Goal: Task Accomplishment & Management: Use online tool/utility

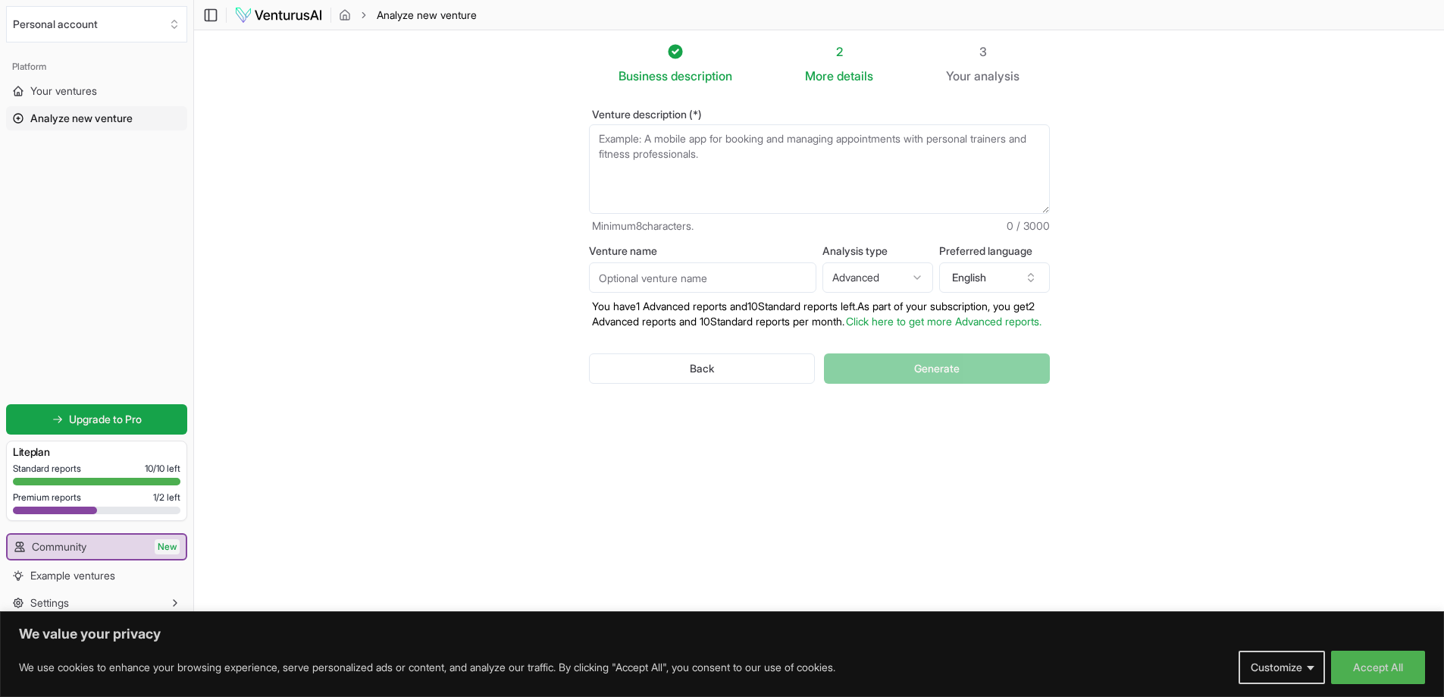
click at [706, 151] on textarea "Venture description (*)" at bounding box center [819, 168] width 461 height 89
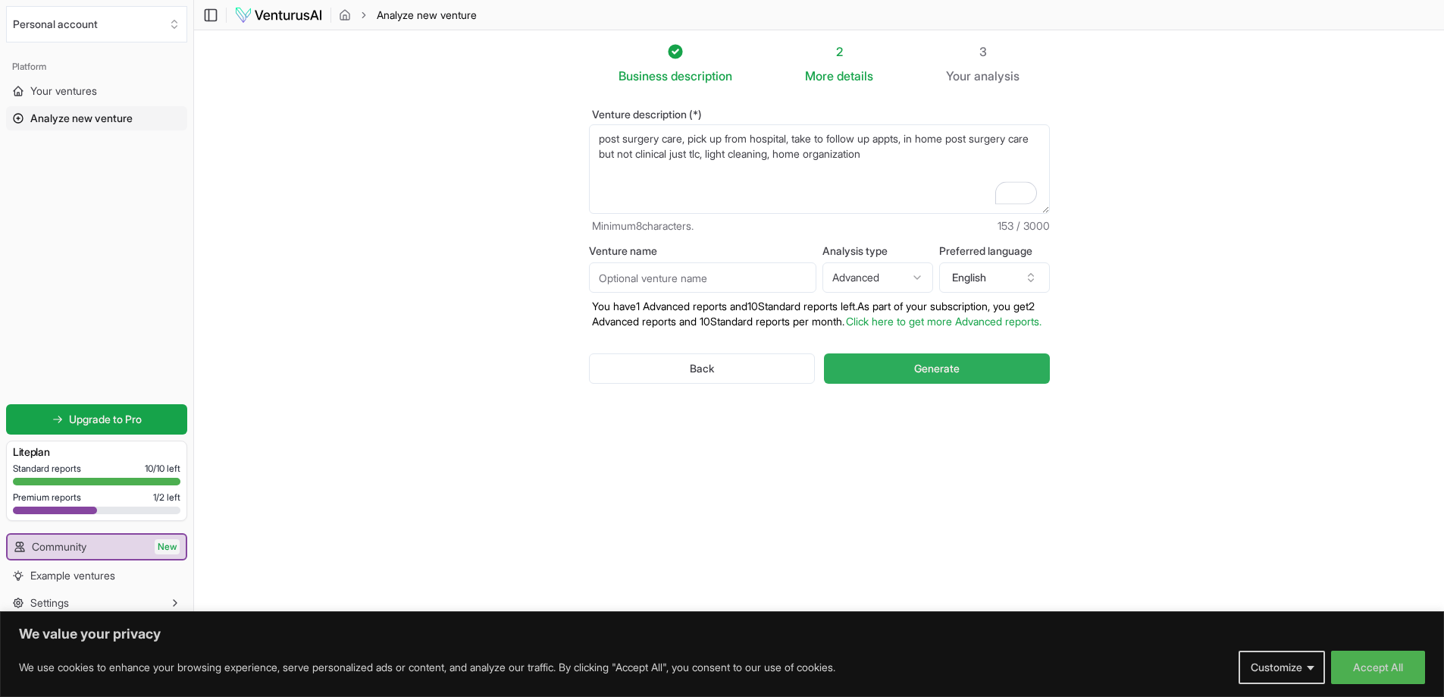
type textarea "post surgery care, pick up from hospital, take to follow up appts, in home post…"
click at [919, 376] on span "Generate" at bounding box center [936, 368] width 45 height 15
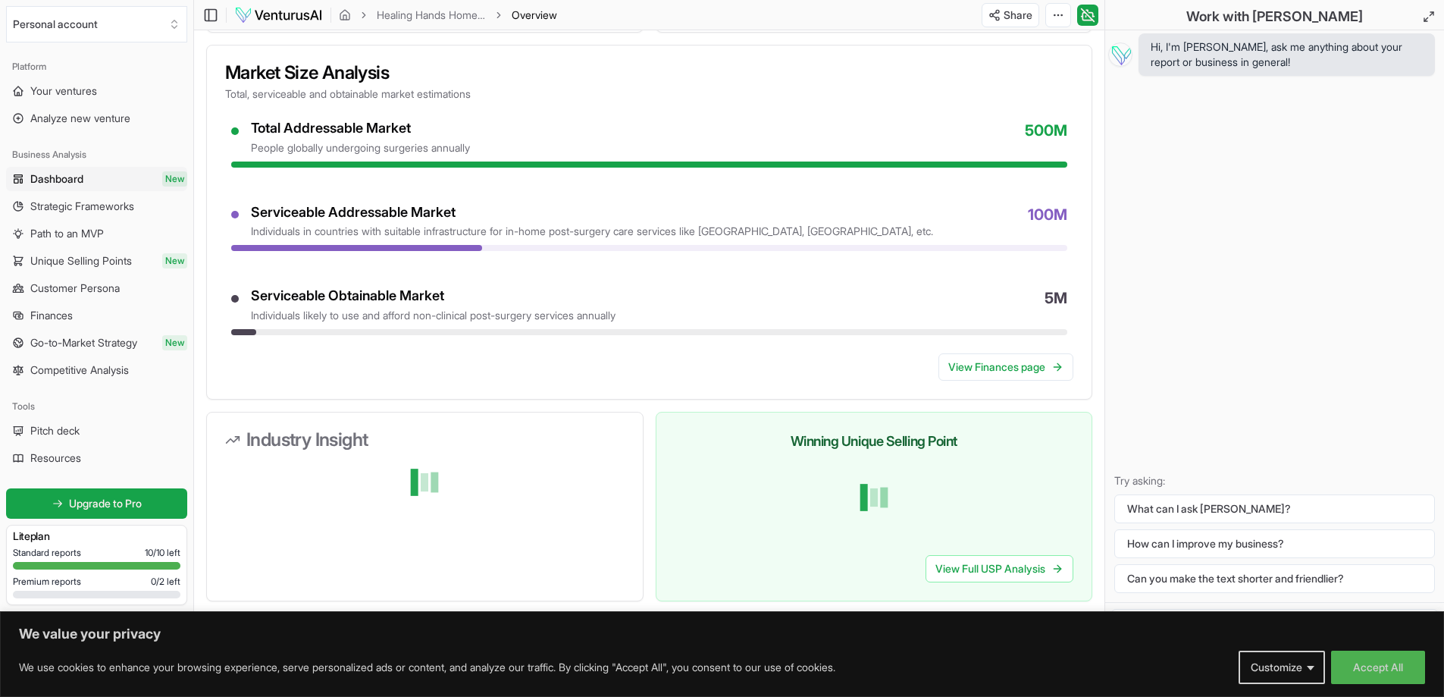
scroll to position [1068, 0]
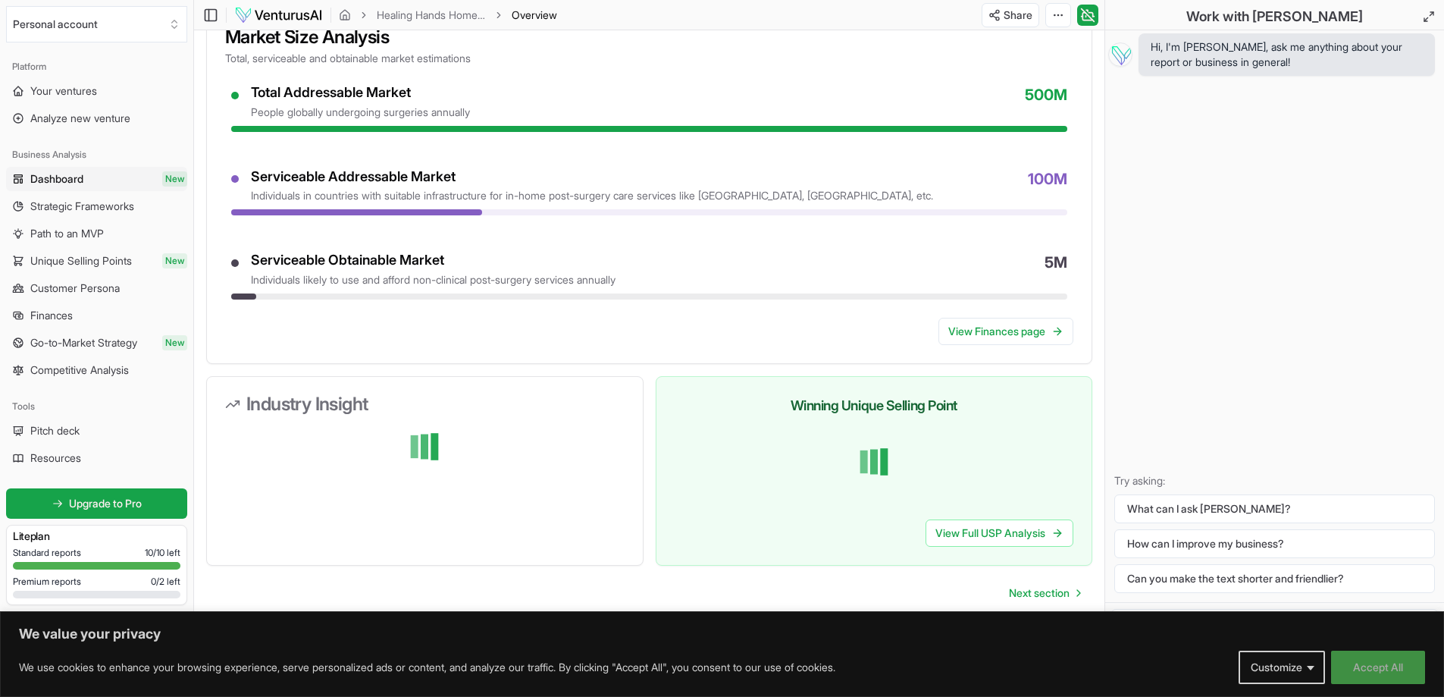
click at [1396, 661] on button "Accept All" at bounding box center [1378, 667] width 94 height 33
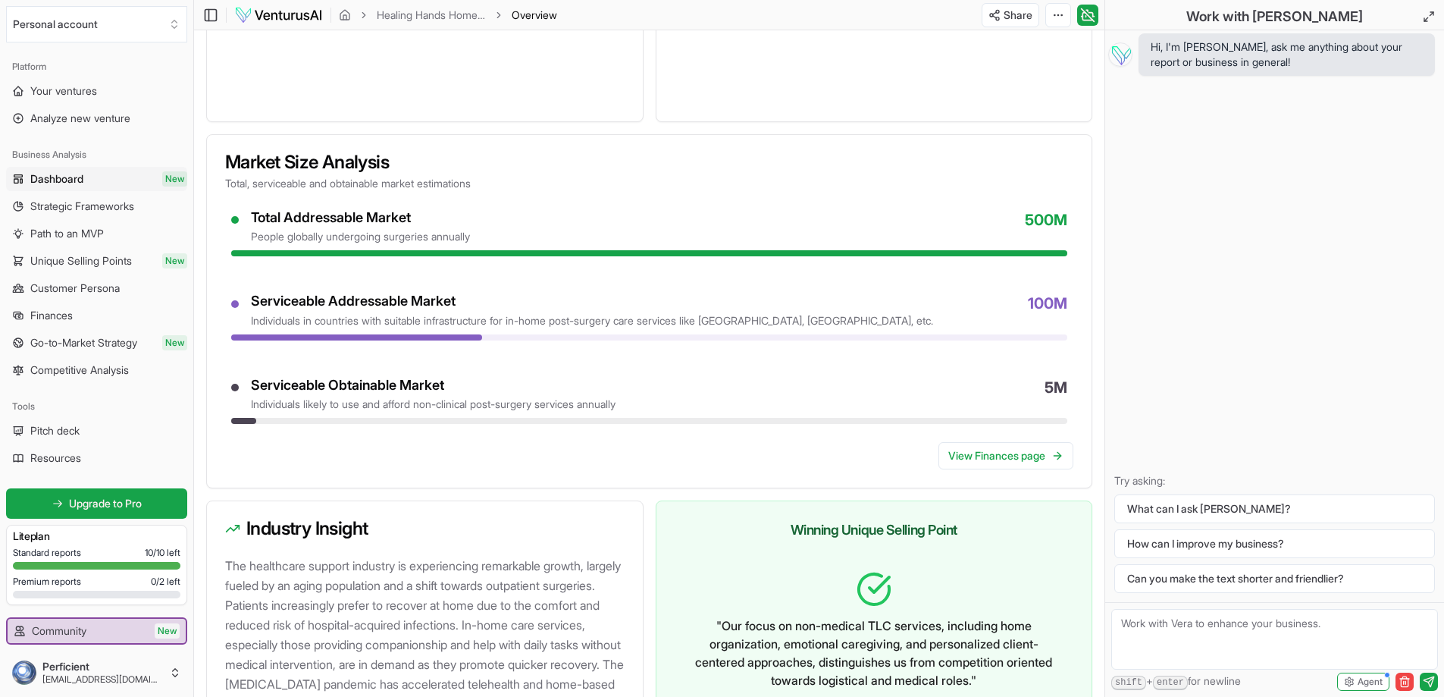
scroll to position [1431, 0]
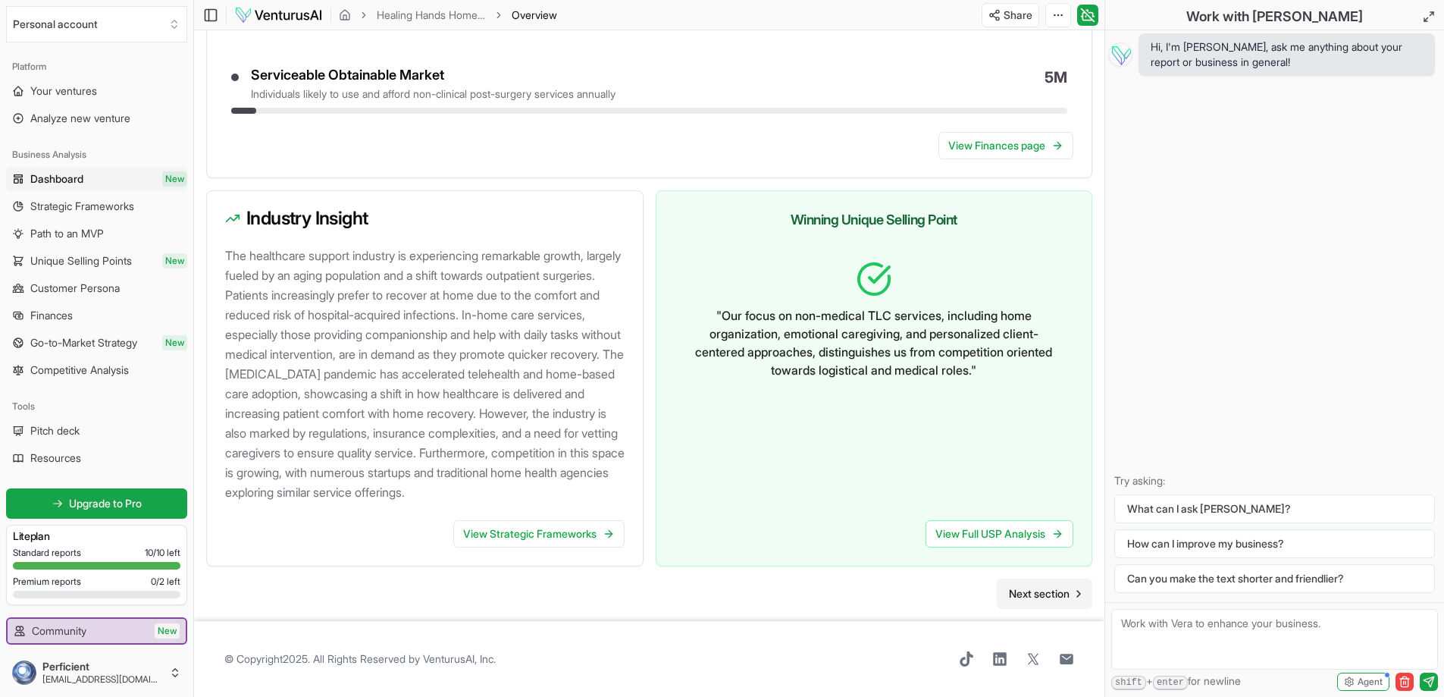
click at [1043, 600] on span "Next section" at bounding box center [1039, 593] width 61 height 15
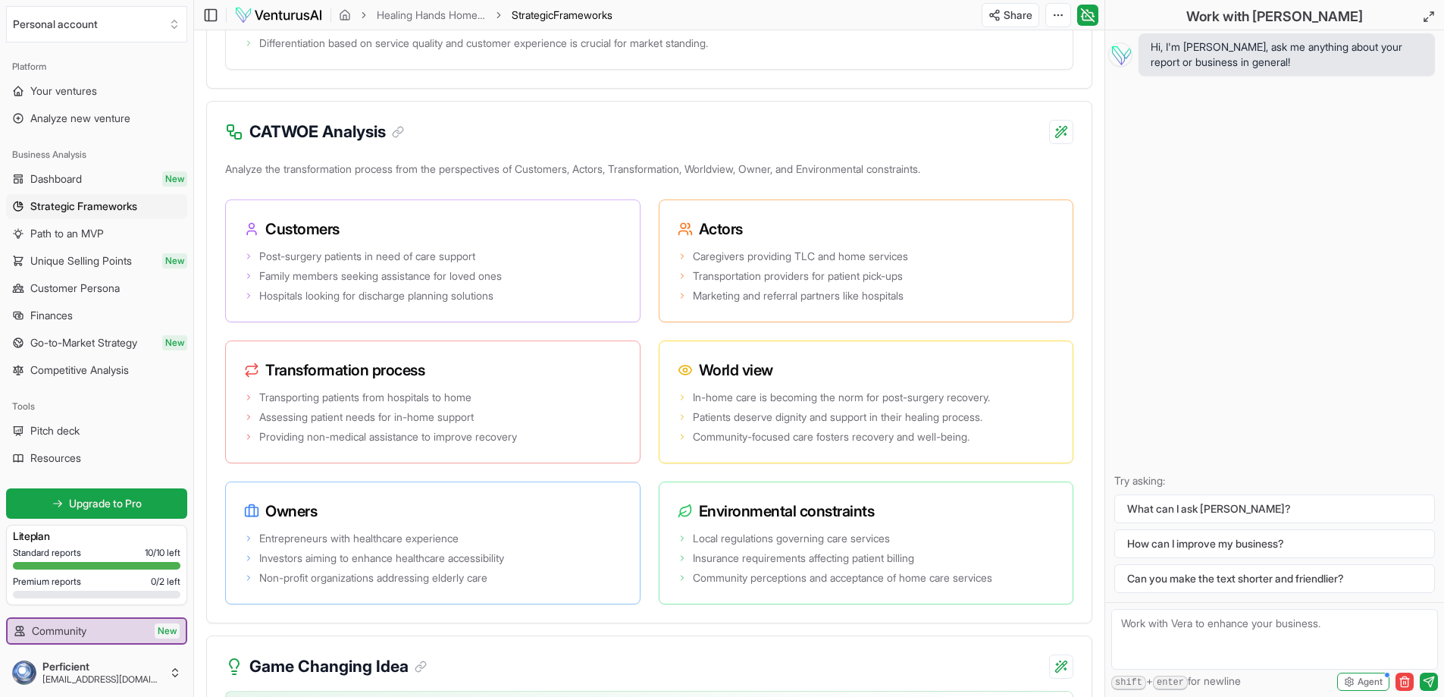
scroll to position [3152, 0]
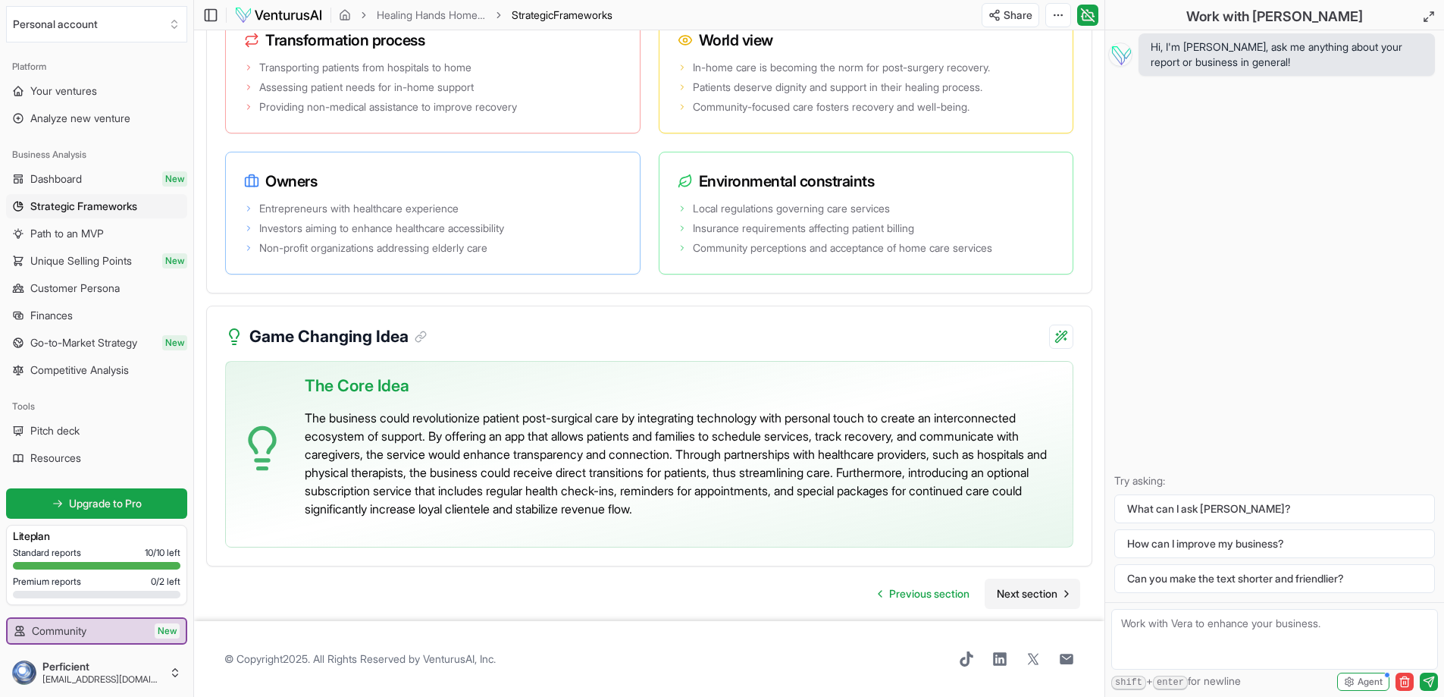
click at [1035, 595] on span "Next section" at bounding box center [1027, 593] width 61 height 15
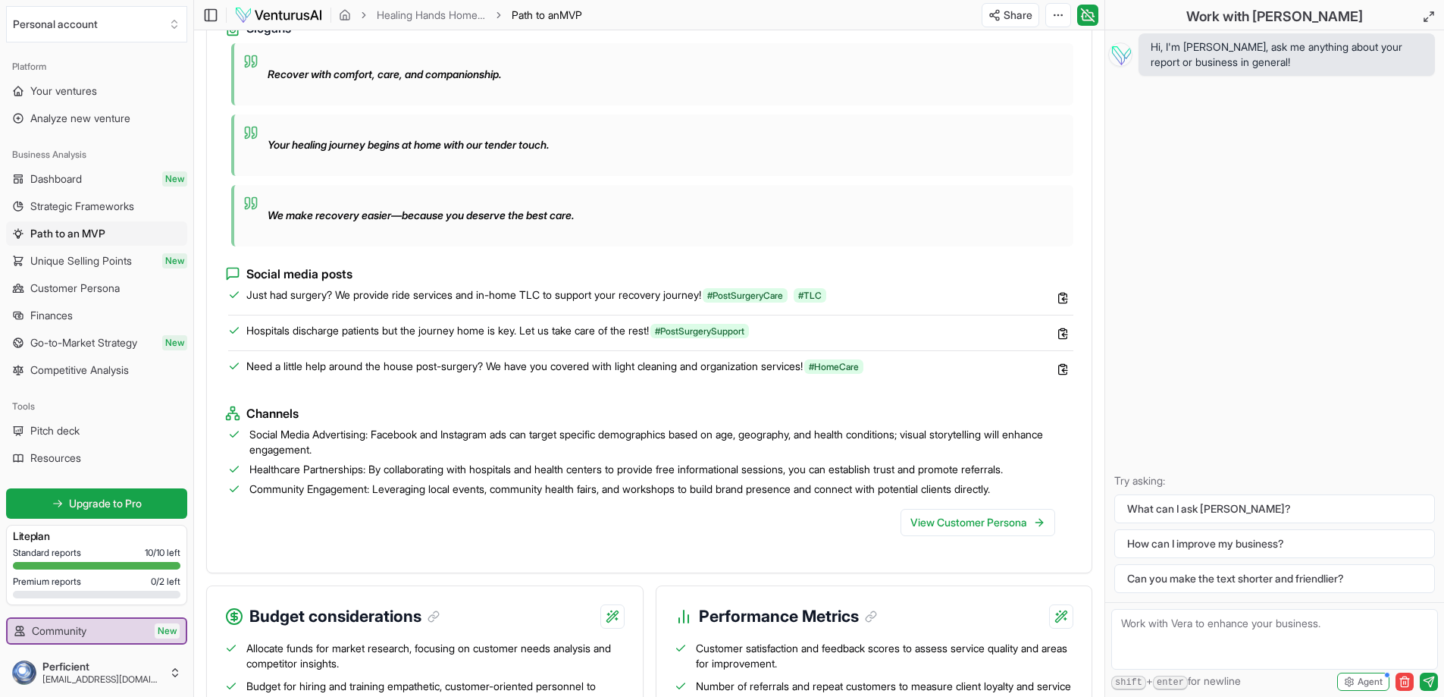
scroll to position [1386, 0]
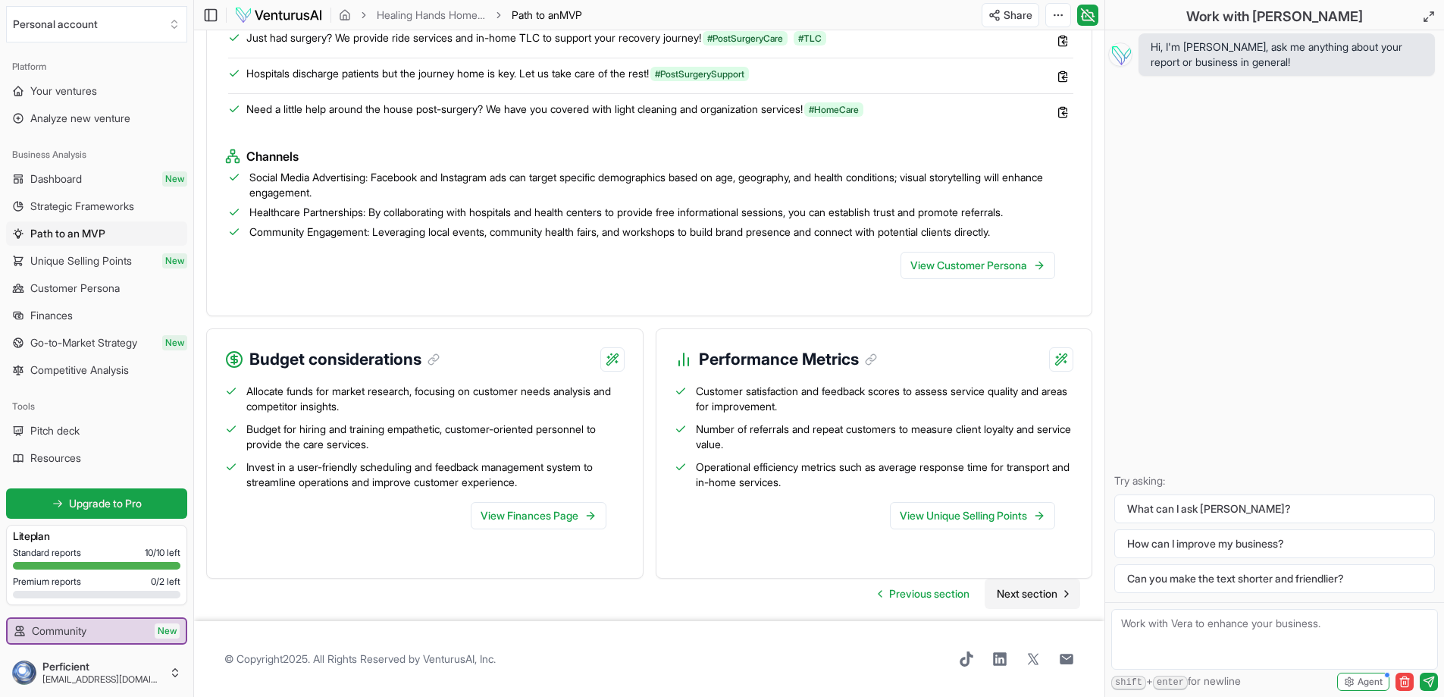
click at [1040, 600] on span "Next section" at bounding box center [1027, 593] width 61 height 15
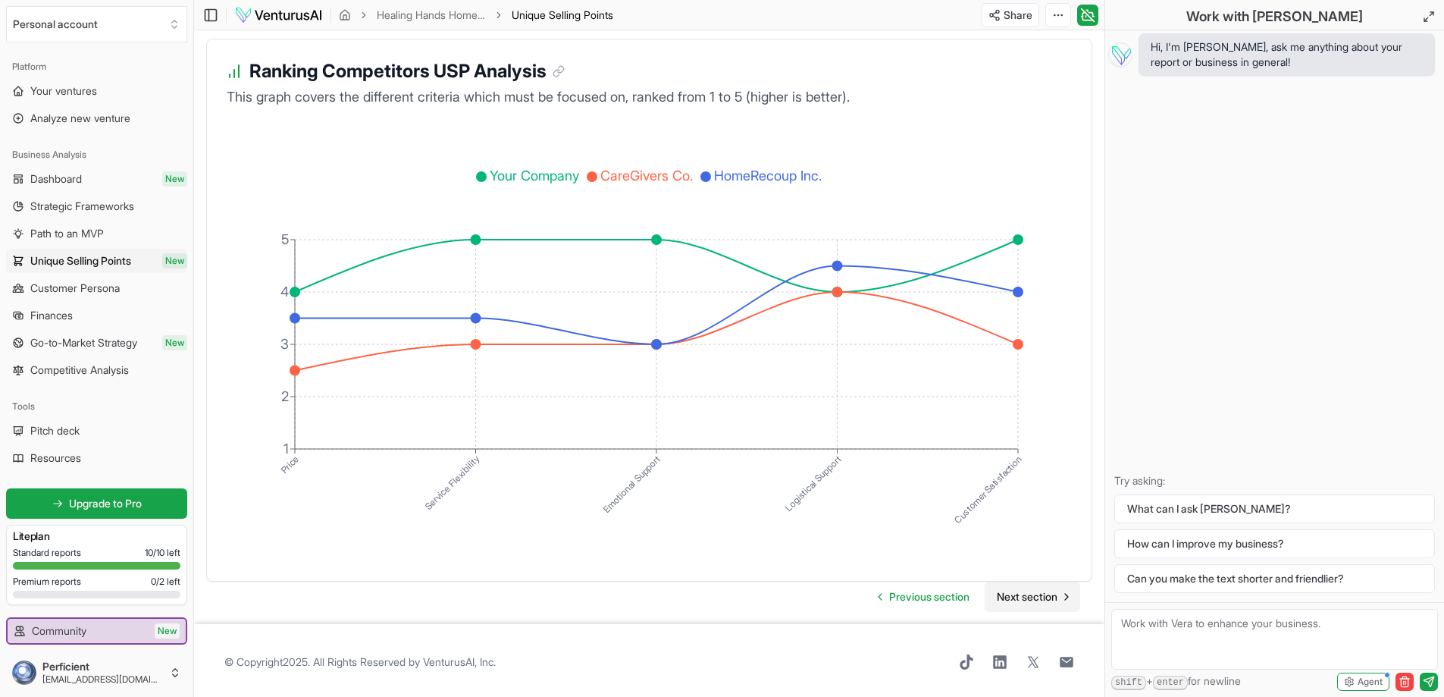
scroll to position [2780, 0]
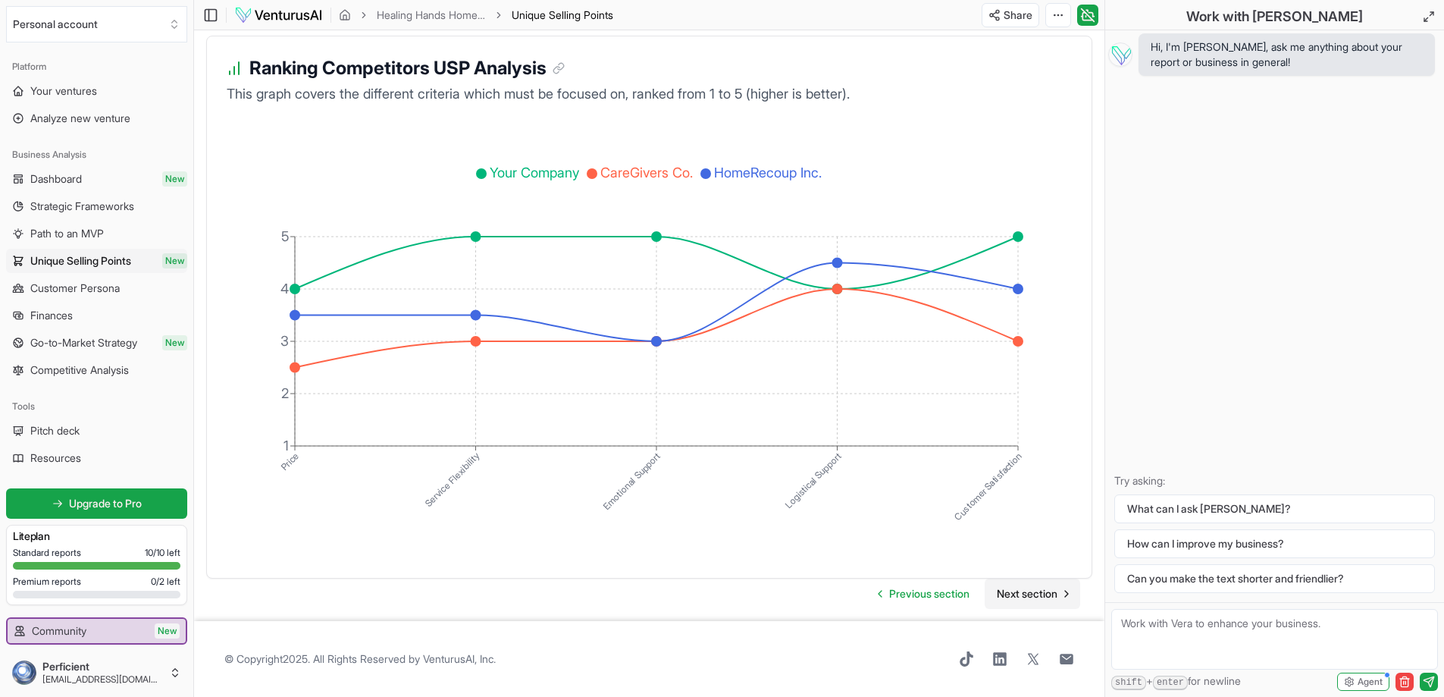
click at [1019, 595] on span "Next section" at bounding box center [1027, 593] width 61 height 15
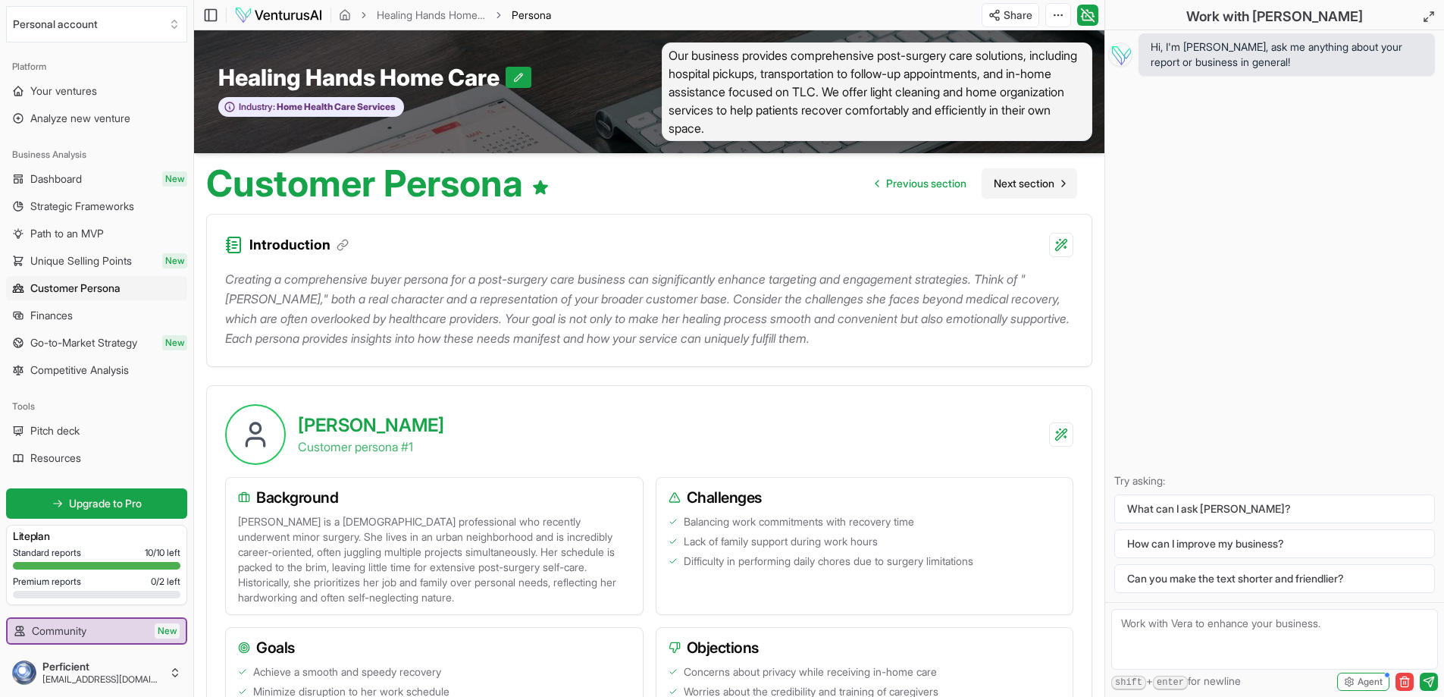
click at [1016, 177] on span "Next section" at bounding box center [1024, 183] width 61 height 15
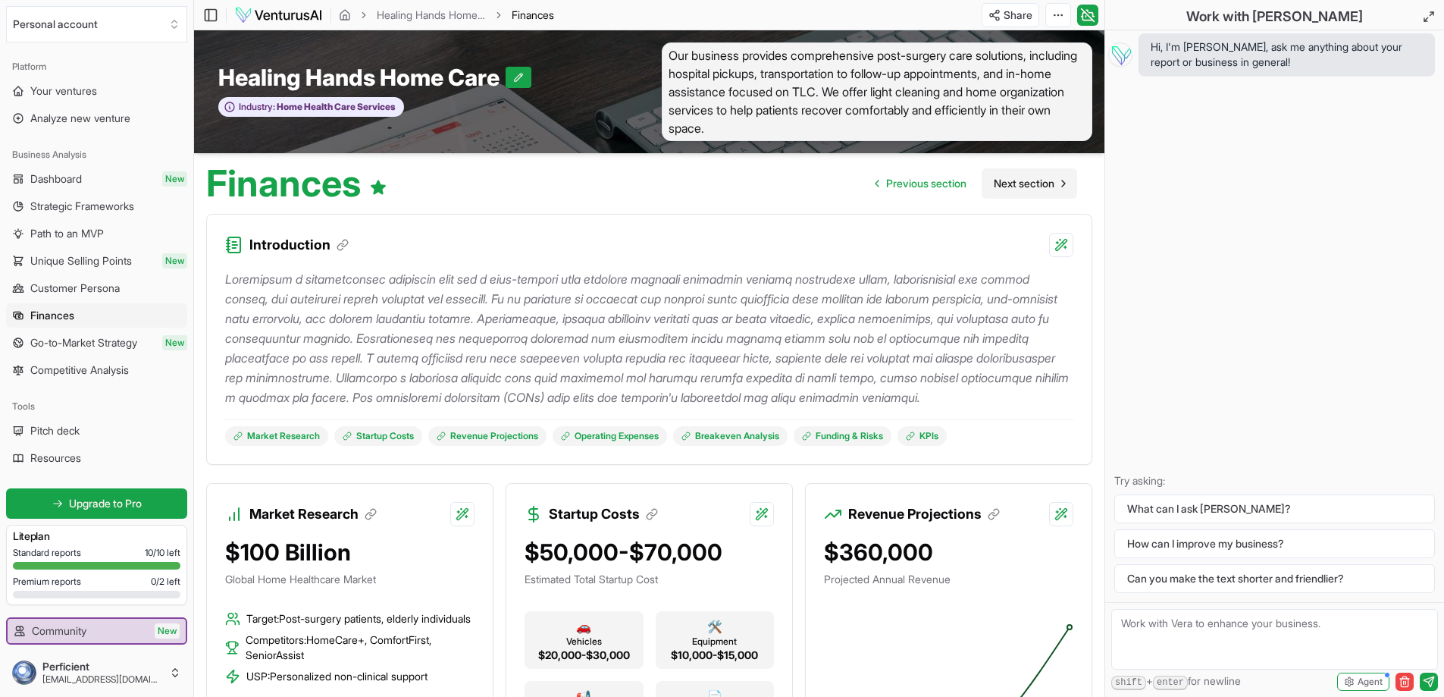
click at [1016, 177] on span "Next section" at bounding box center [1024, 183] width 61 height 15
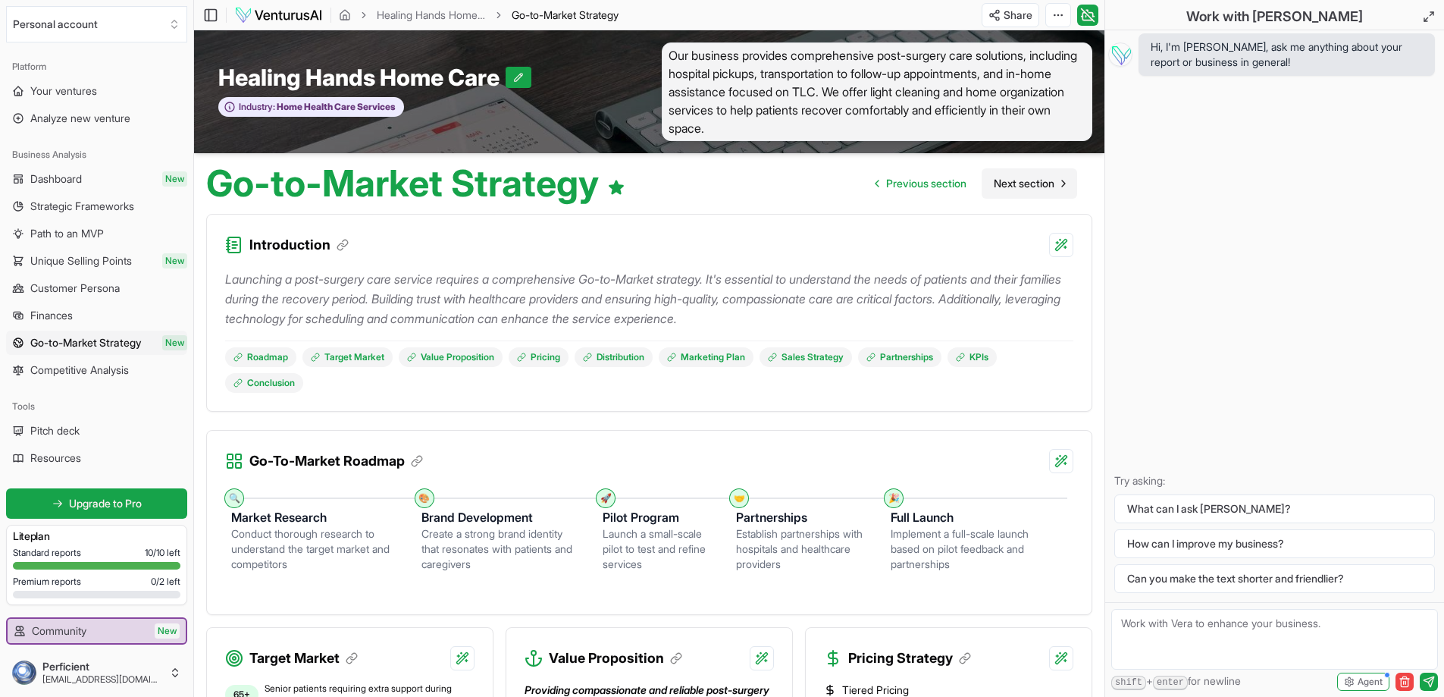
click at [1016, 177] on span "Next section" at bounding box center [1024, 183] width 61 height 15
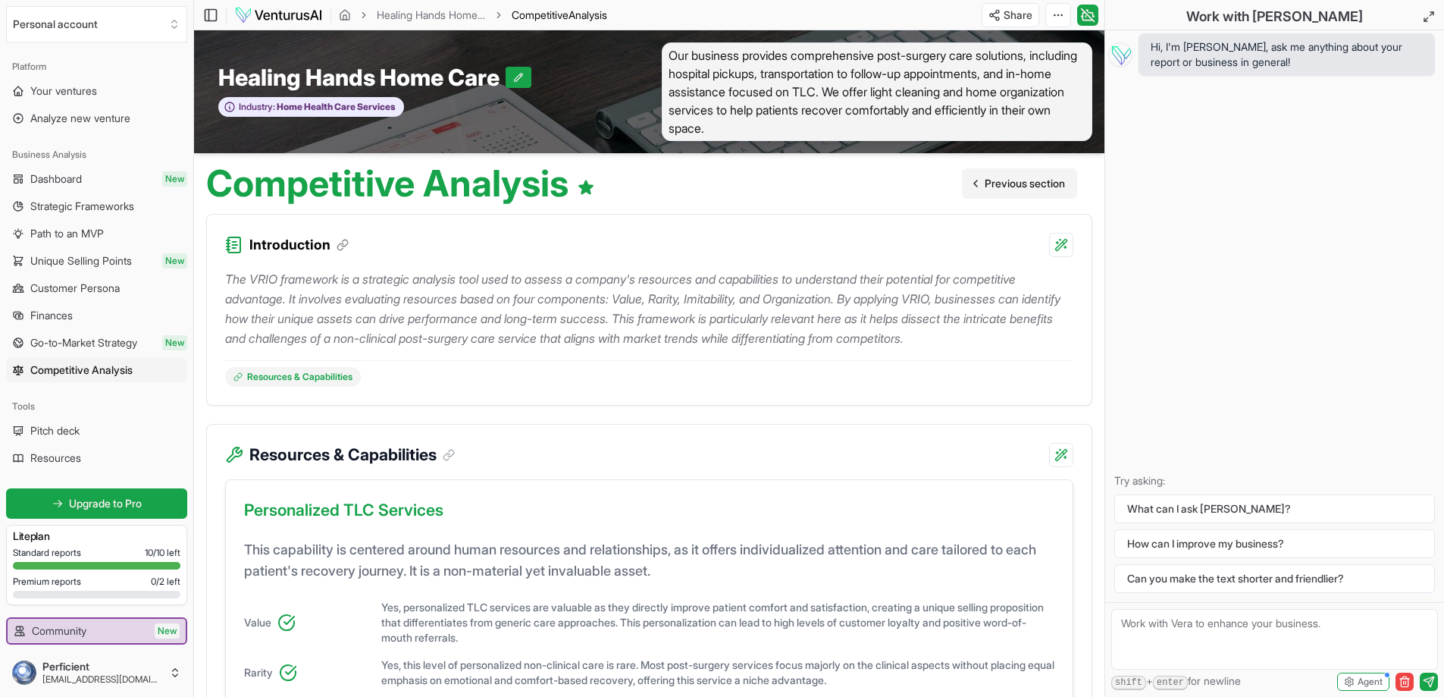
click at [1036, 185] on span "Previous section" at bounding box center [1025, 183] width 80 height 15
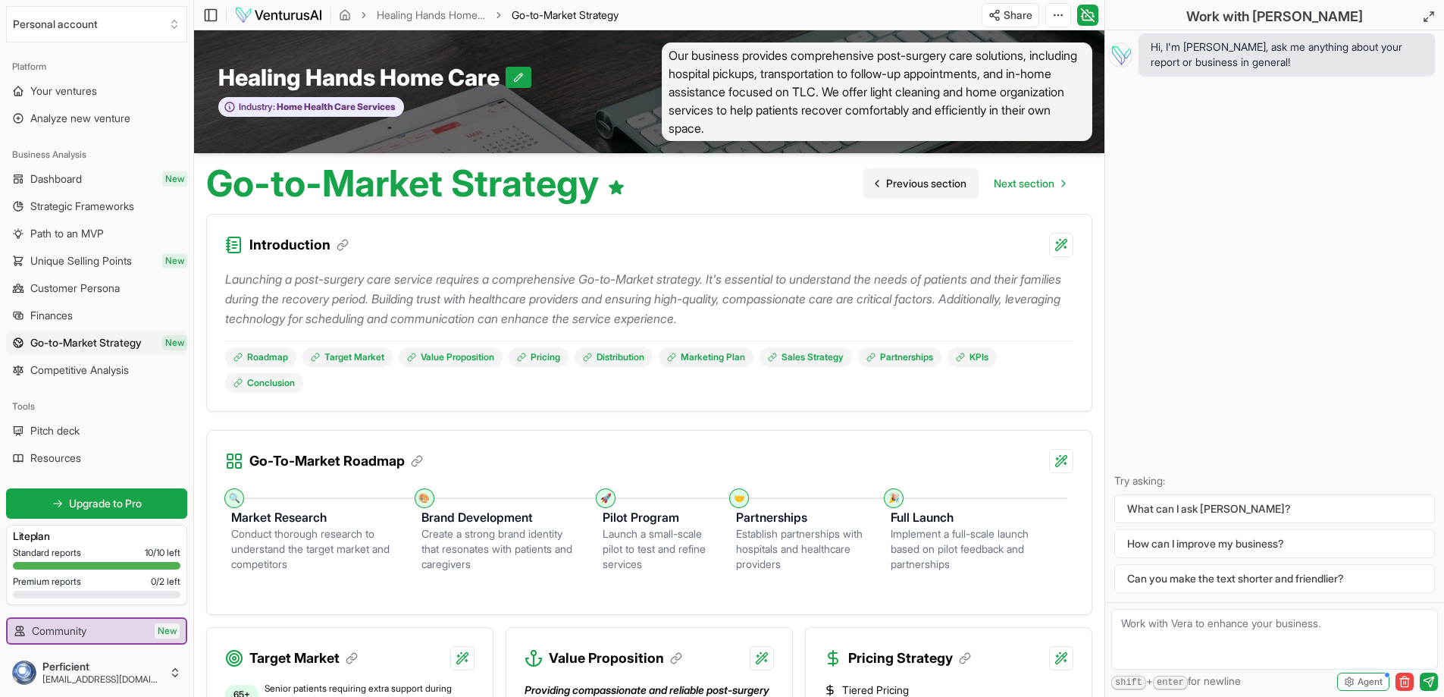
click at [1036, 185] on span "Next section" at bounding box center [1024, 183] width 61 height 15
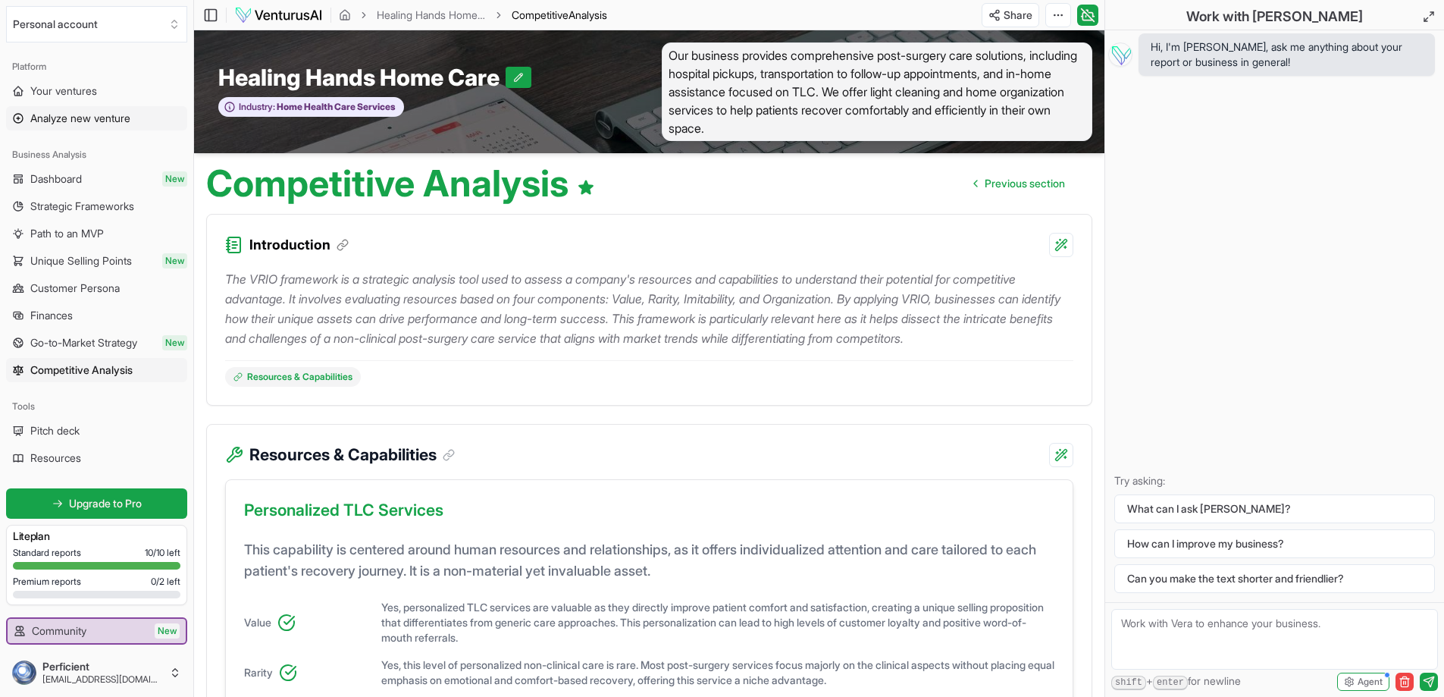
click at [42, 119] on span "Analyze new venture" at bounding box center [80, 118] width 100 height 15
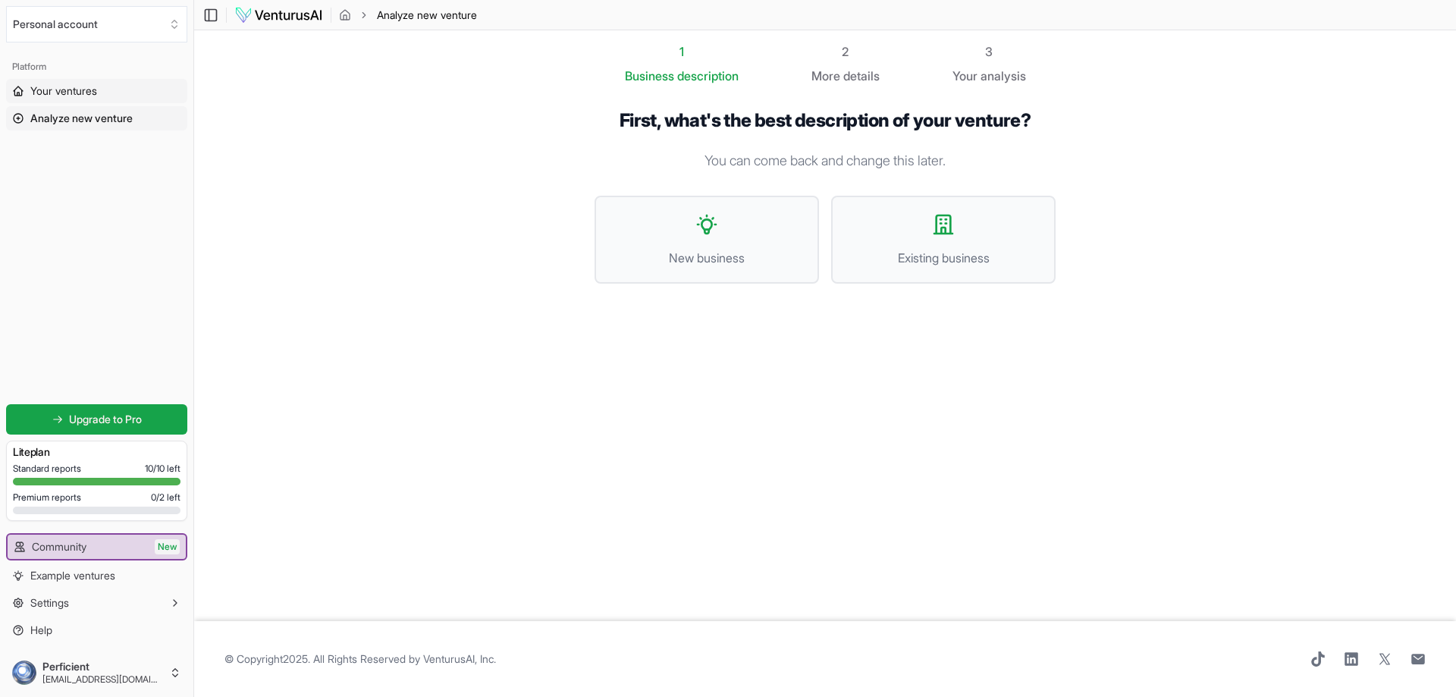
click at [53, 86] on span "Your ventures" at bounding box center [63, 90] width 67 height 15
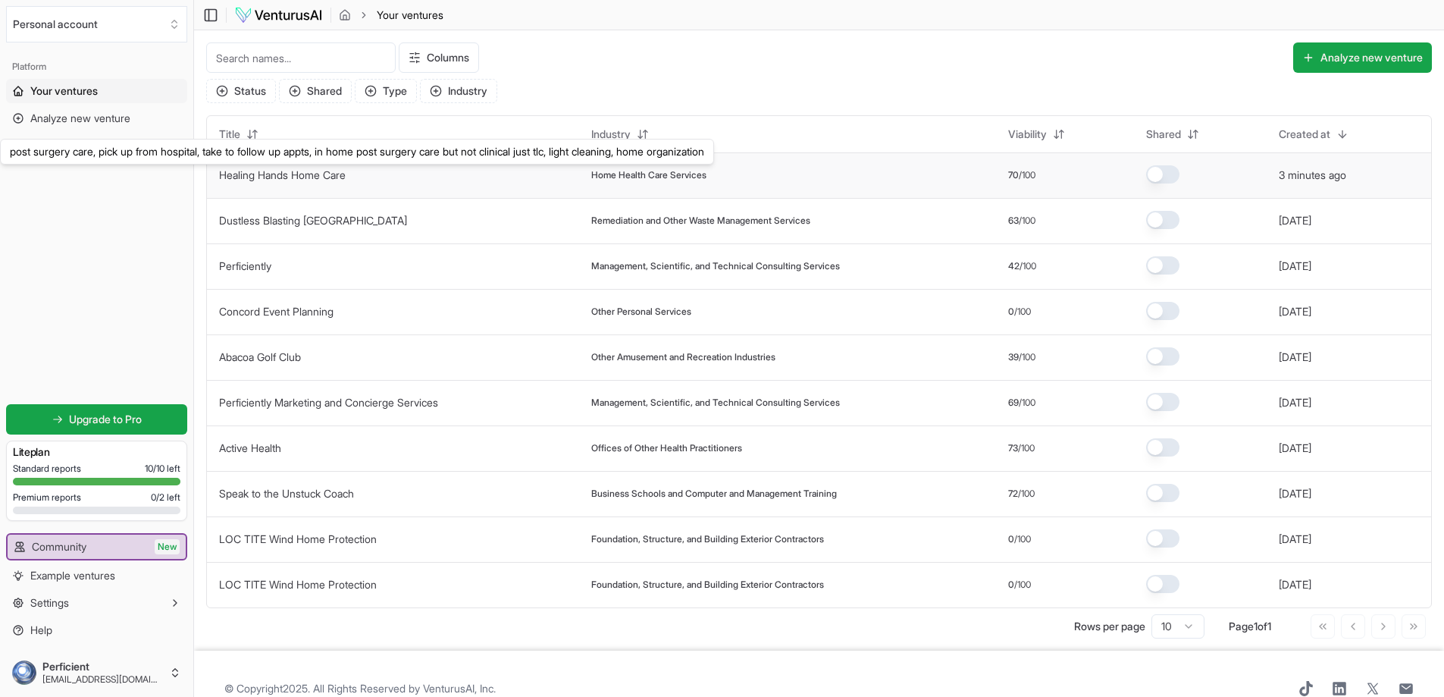
click at [243, 176] on link "Healing Hands Home Care" at bounding box center [282, 174] width 127 height 13
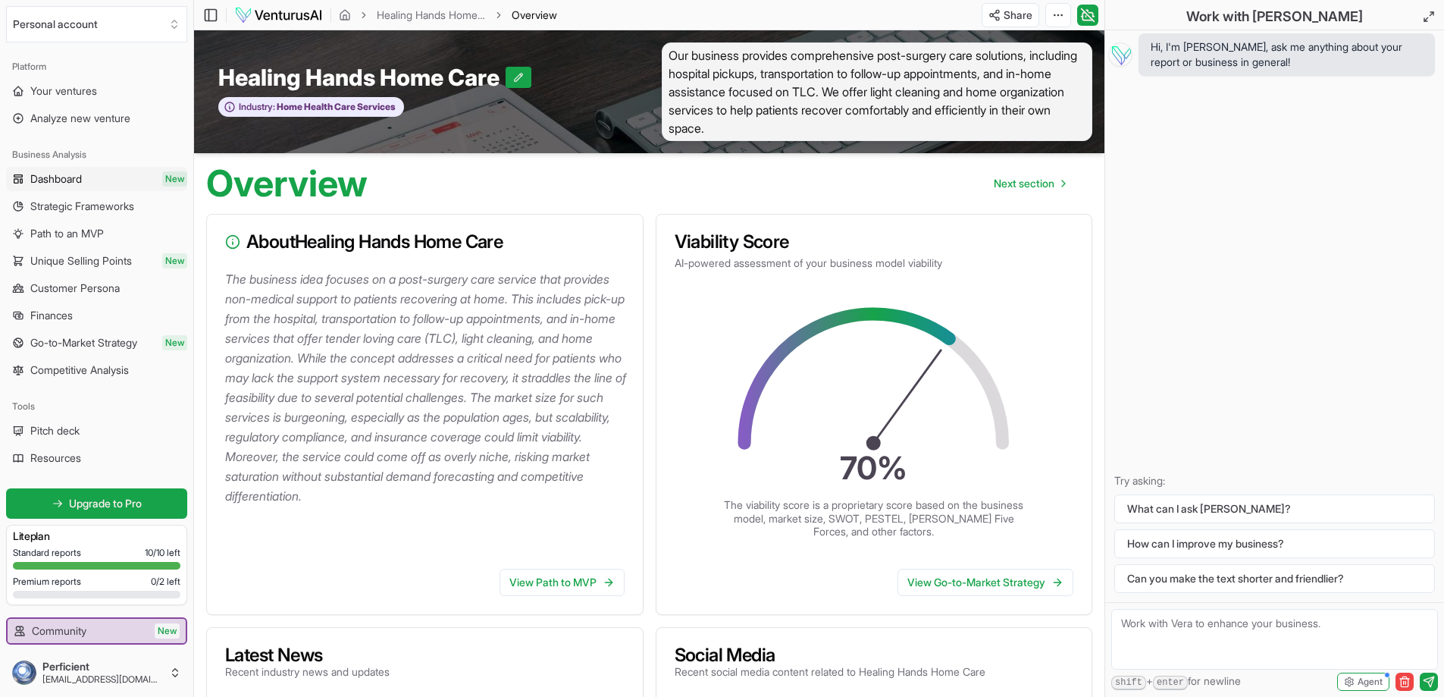
click at [64, 180] on span "Dashboard" at bounding box center [56, 178] width 52 height 15
click at [62, 174] on span "Dashboard" at bounding box center [56, 178] width 53 height 15
click at [58, 91] on span "Your ventures" at bounding box center [63, 90] width 67 height 15
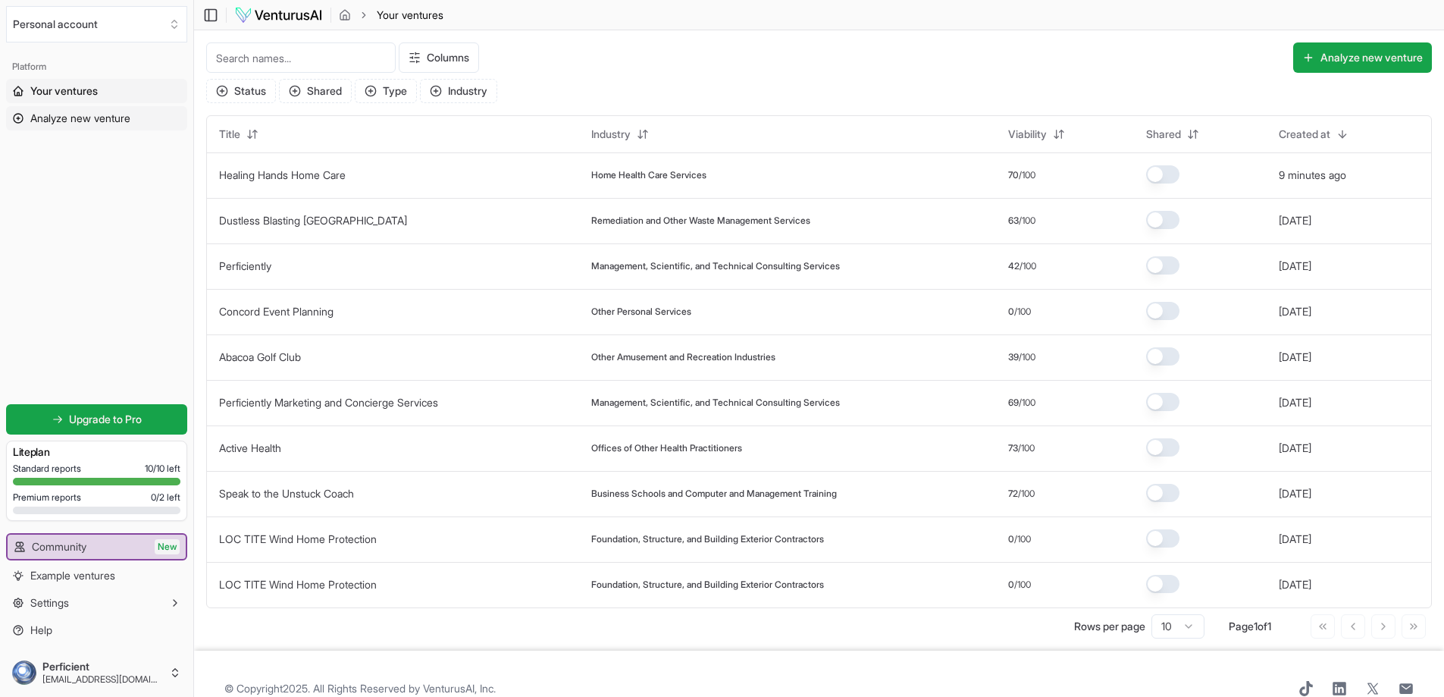
click at [45, 119] on span "Analyze new venture" at bounding box center [80, 118] width 100 height 15
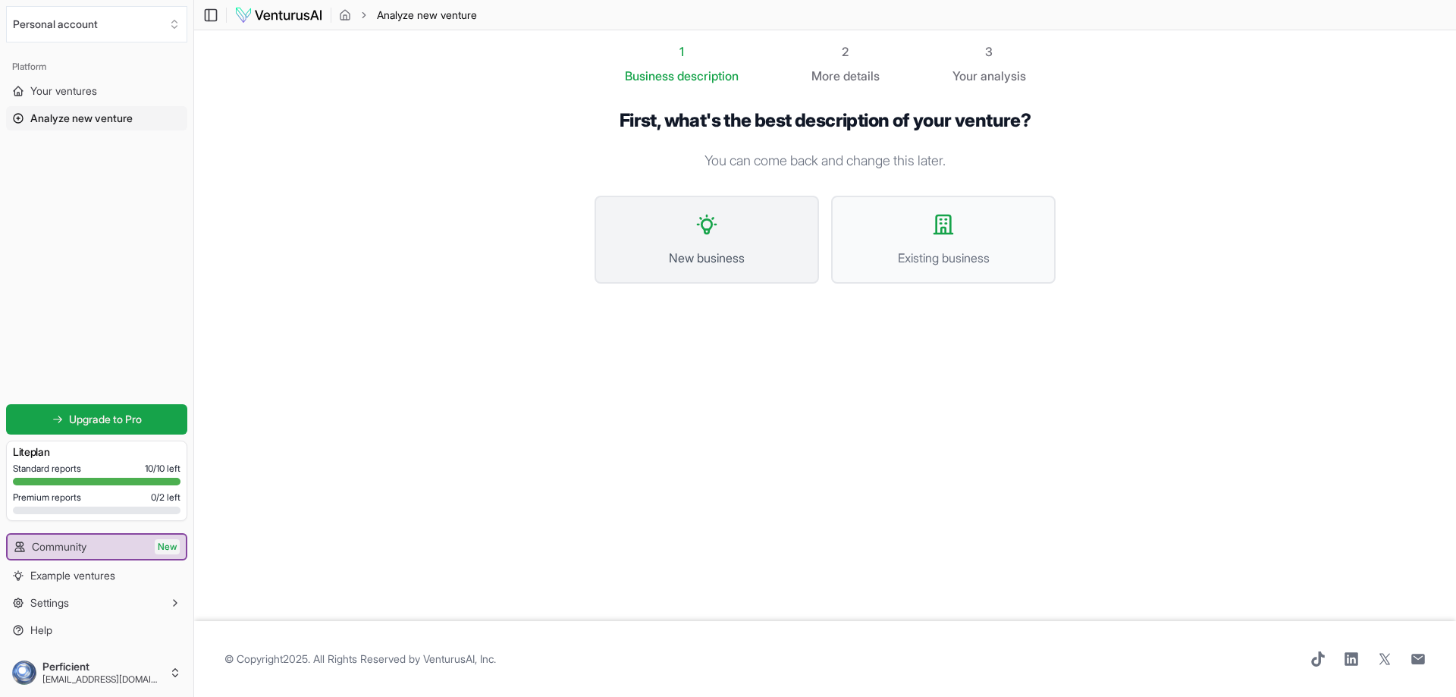
click at [713, 236] on icon at bounding box center [707, 224] width 24 height 24
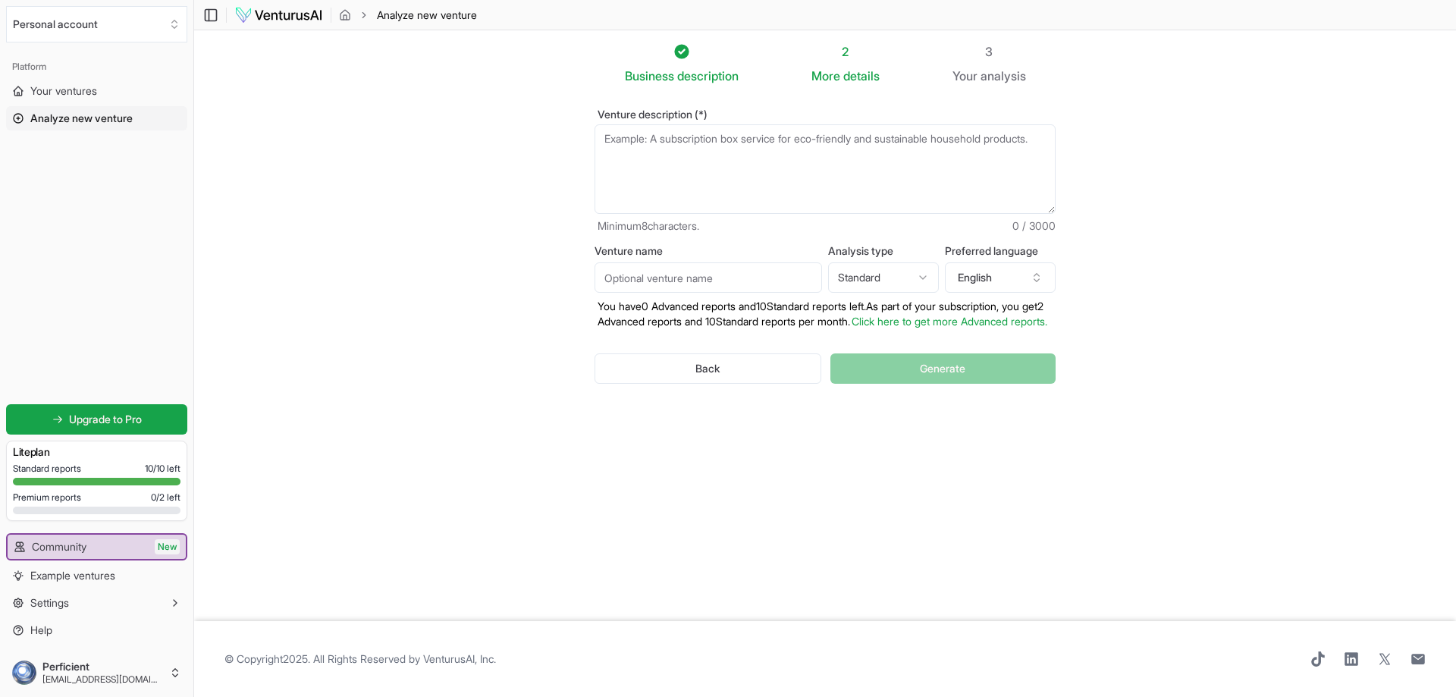
click at [688, 159] on textarea "Venture description (*)" at bounding box center [824, 168] width 461 height 89
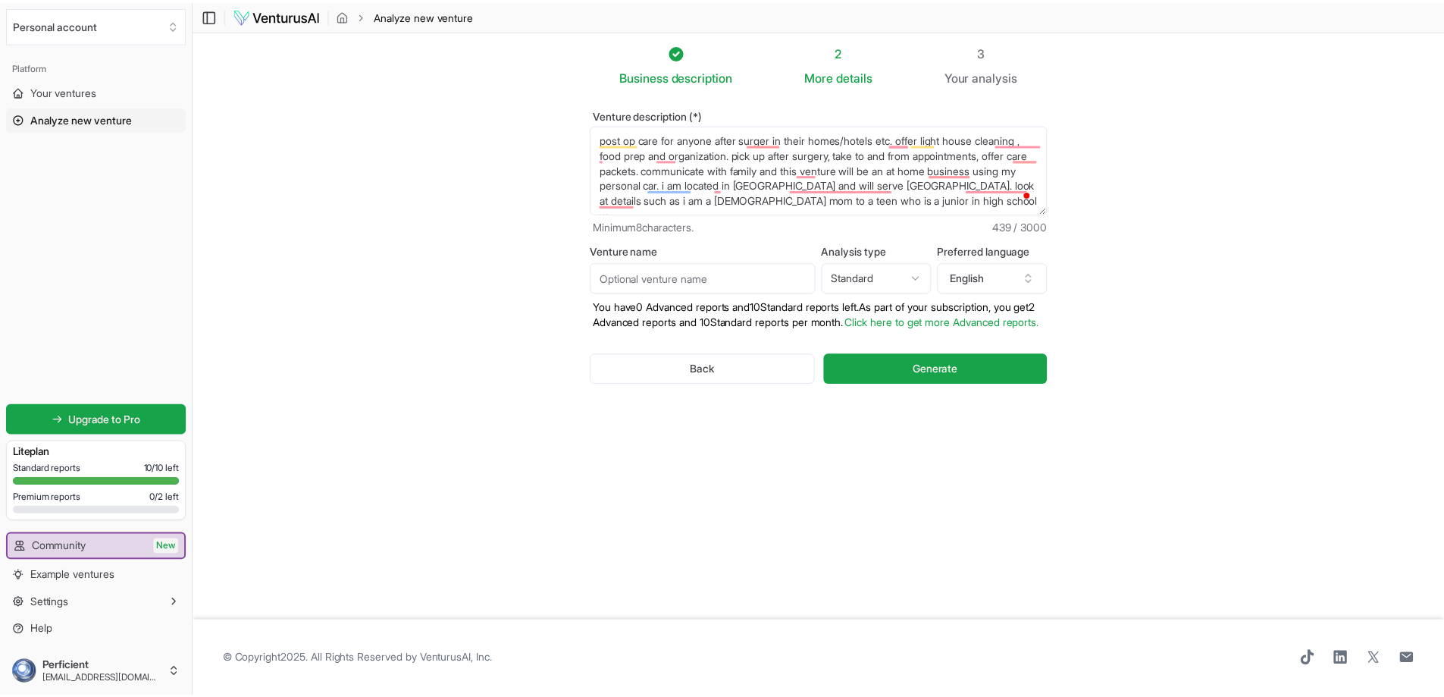
scroll to position [8, 0]
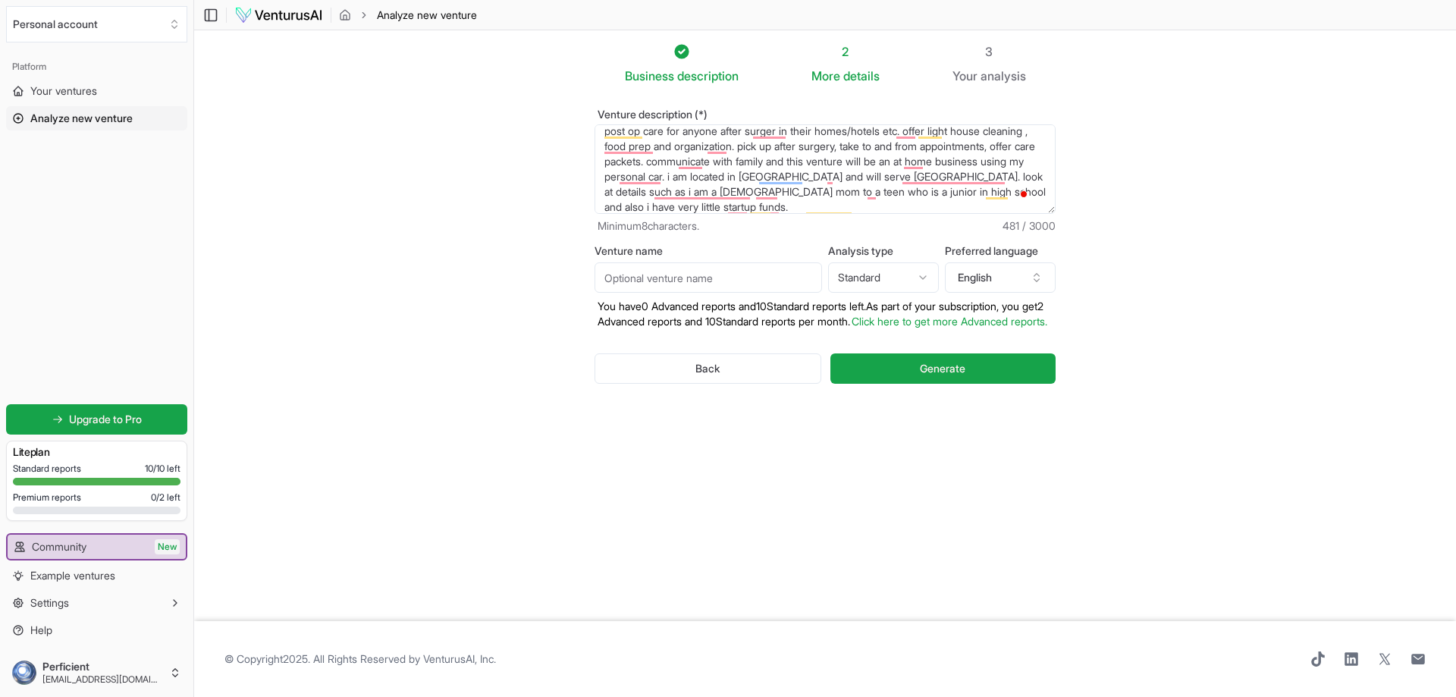
type textarea "post op care for anyone after surger in their homes/hotels etc. offer light hou…"
click at [612, 277] on input "Venture name" at bounding box center [707, 277] width 227 height 30
type input "[PERSON_NAME] Care with a Hospitality Flare"
click at [963, 376] on span "Generate" at bounding box center [942, 368] width 45 height 15
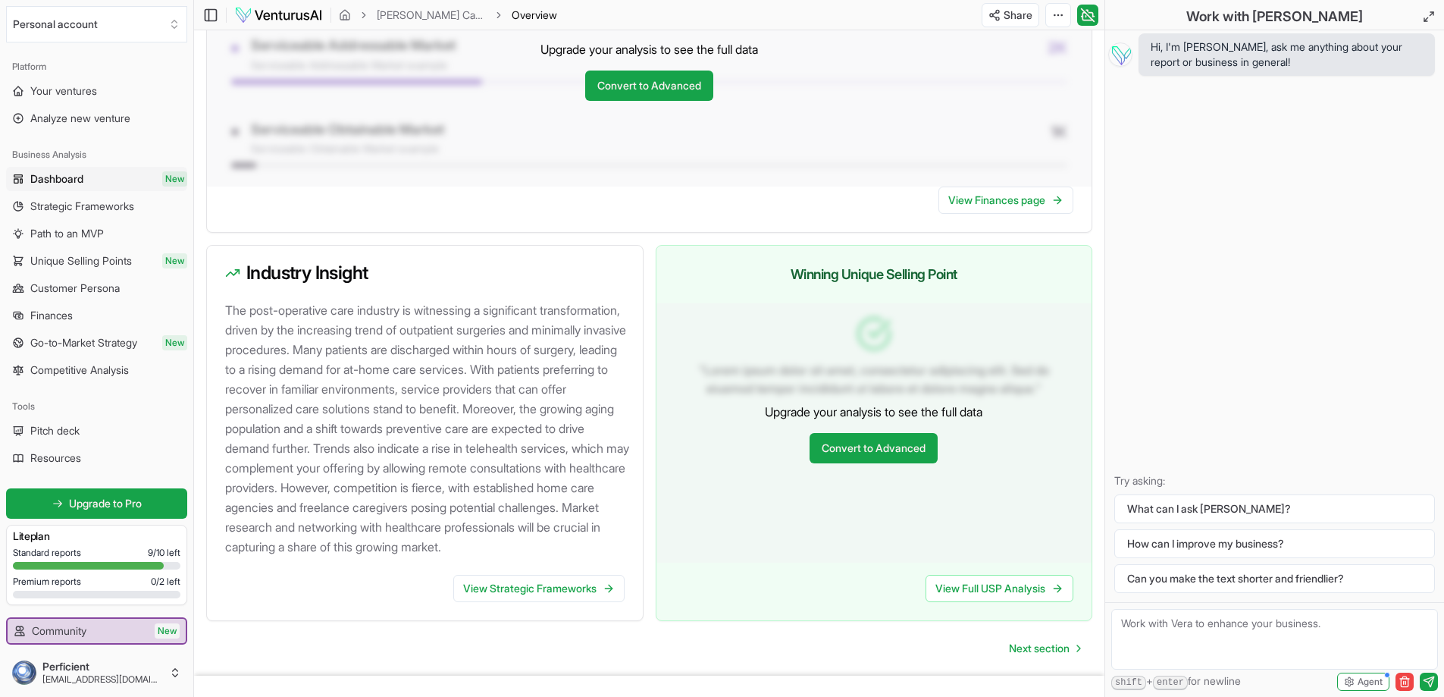
scroll to position [1441, 0]
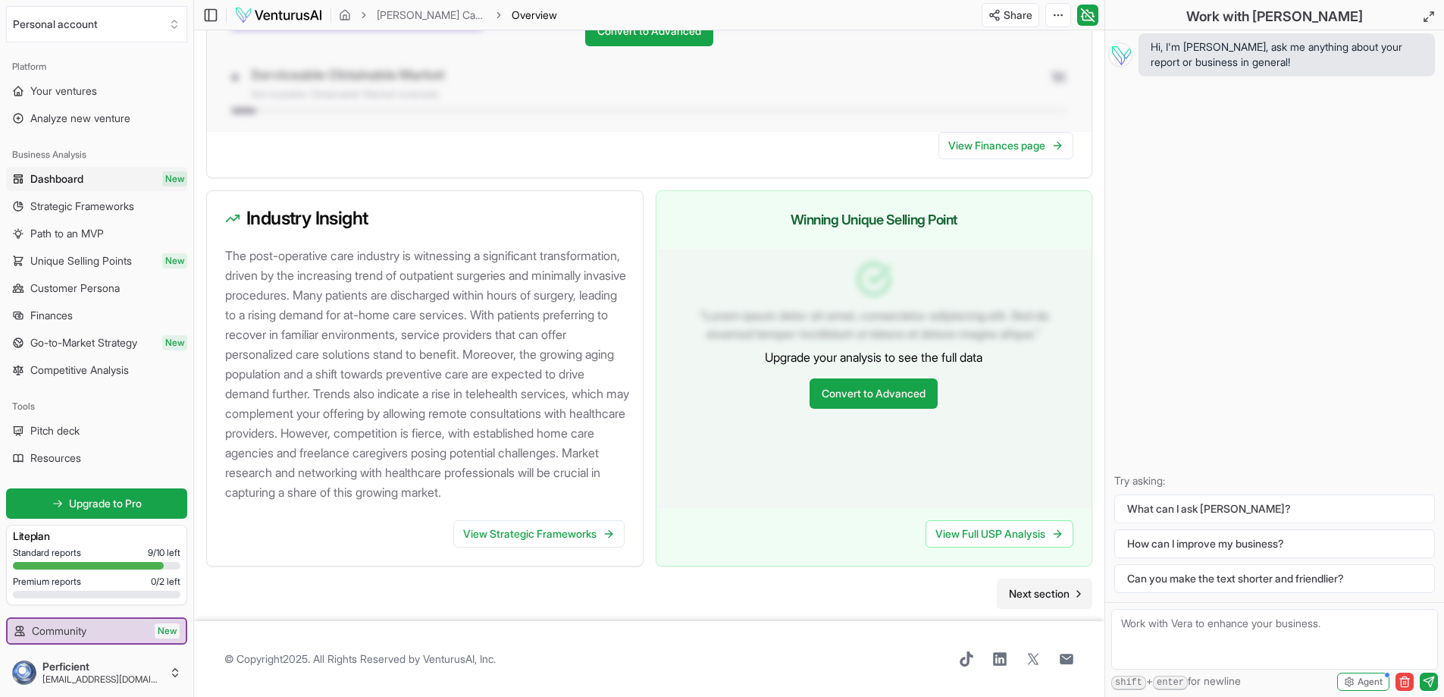
click at [1029, 595] on span "Next section" at bounding box center [1039, 593] width 61 height 15
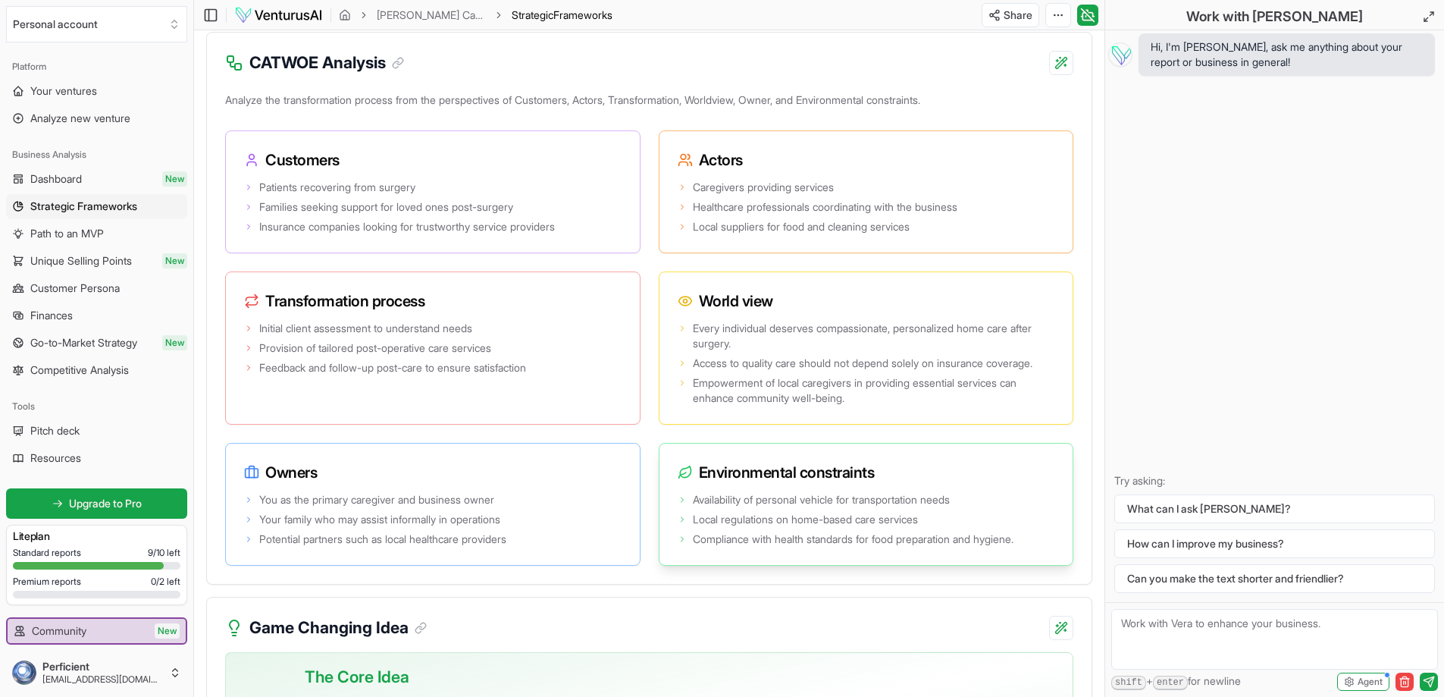
scroll to position [3116, 0]
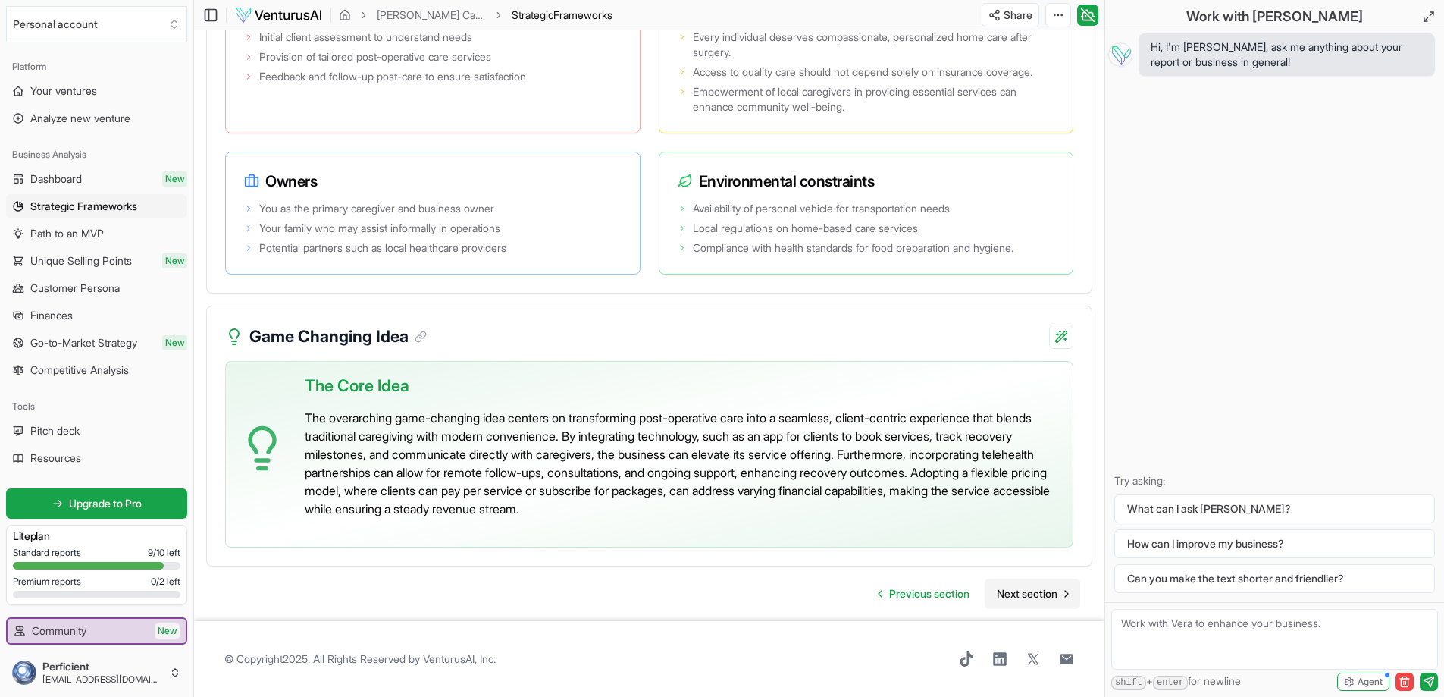
click at [1017, 598] on span "Next section" at bounding box center [1027, 593] width 61 height 15
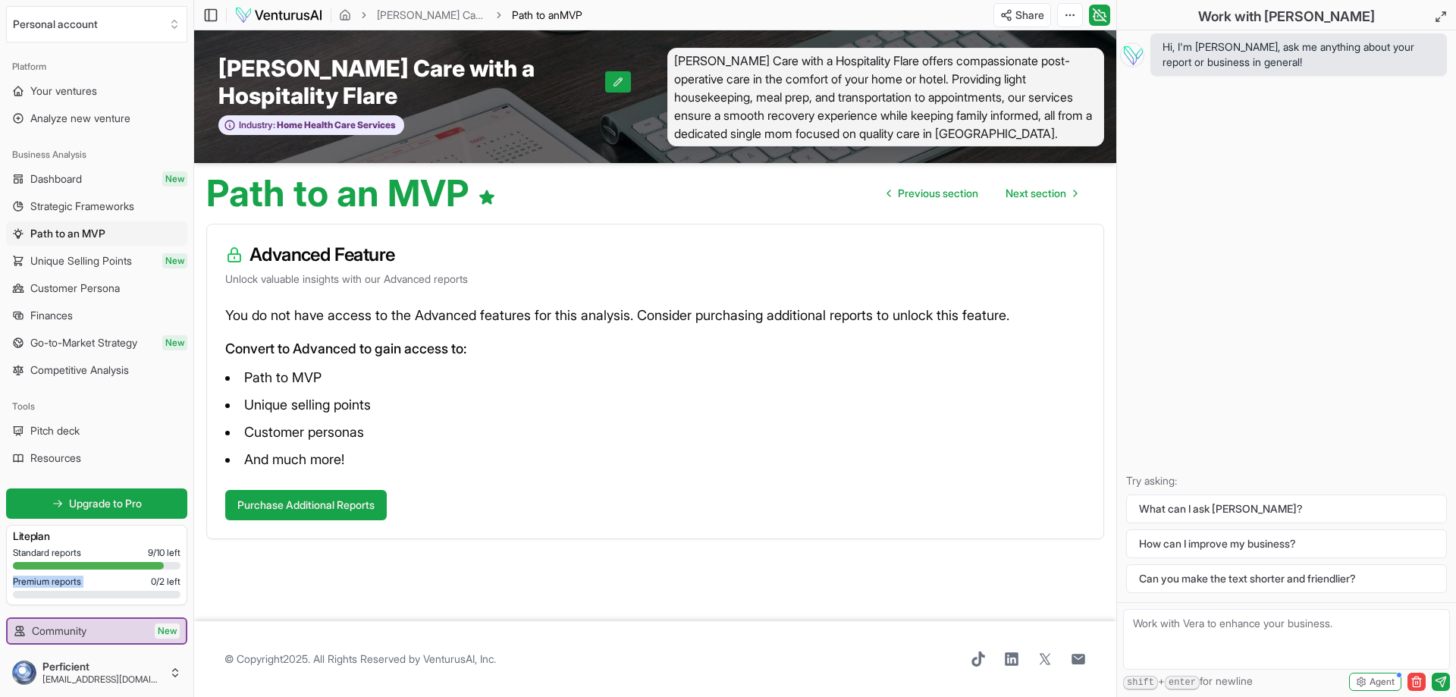
drag, startPoint x: 121, startPoint y: 566, endPoint x: 127, endPoint y: 575, distance: 10.3
click at [123, 576] on div "Standard reports 9 / 10 left Premium reports 0 / 2 left" at bounding box center [97, 576] width 168 height 58
click at [89, 500] on span "Upgrade to Pro" at bounding box center [105, 503] width 73 height 15
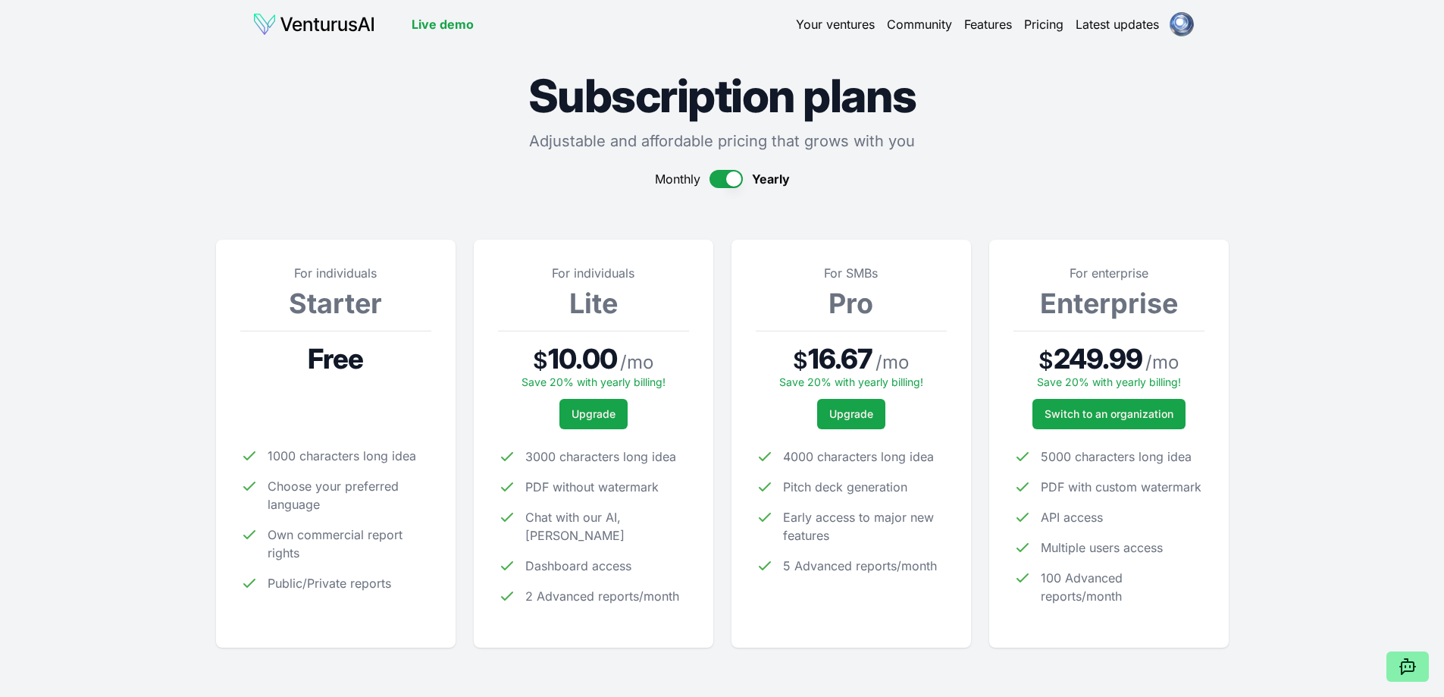
click at [702, 183] on div "Monthly Yearly" at bounding box center [722, 179] width 1013 height 18
drag, startPoint x: 706, startPoint y: 180, endPoint x: 714, endPoint y: 180, distance: 8.3
click at [713, 180] on div "Monthly Yearly" at bounding box center [722, 179] width 1013 height 18
click at [712, 180] on button "button" at bounding box center [726, 179] width 33 height 18
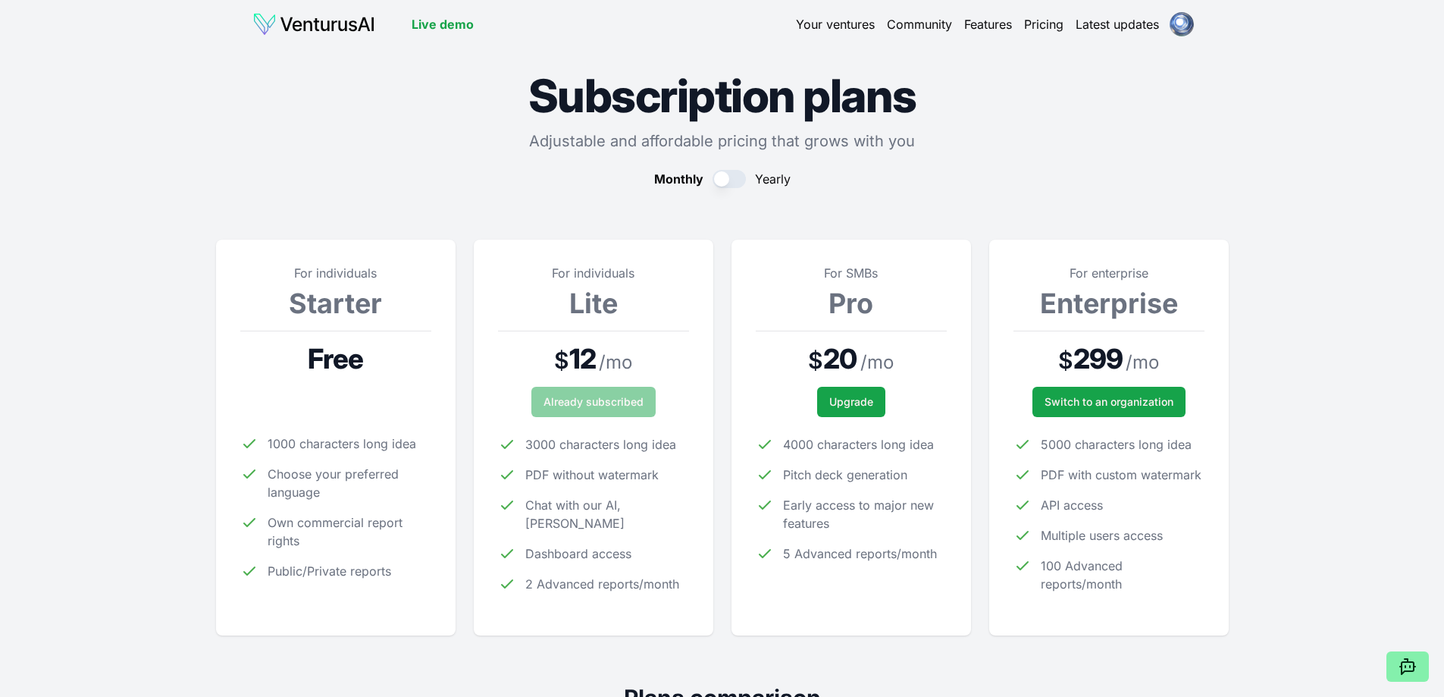
click at [701, 180] on span "Monthly" at bounding box center [678, 179] width 49 height 18
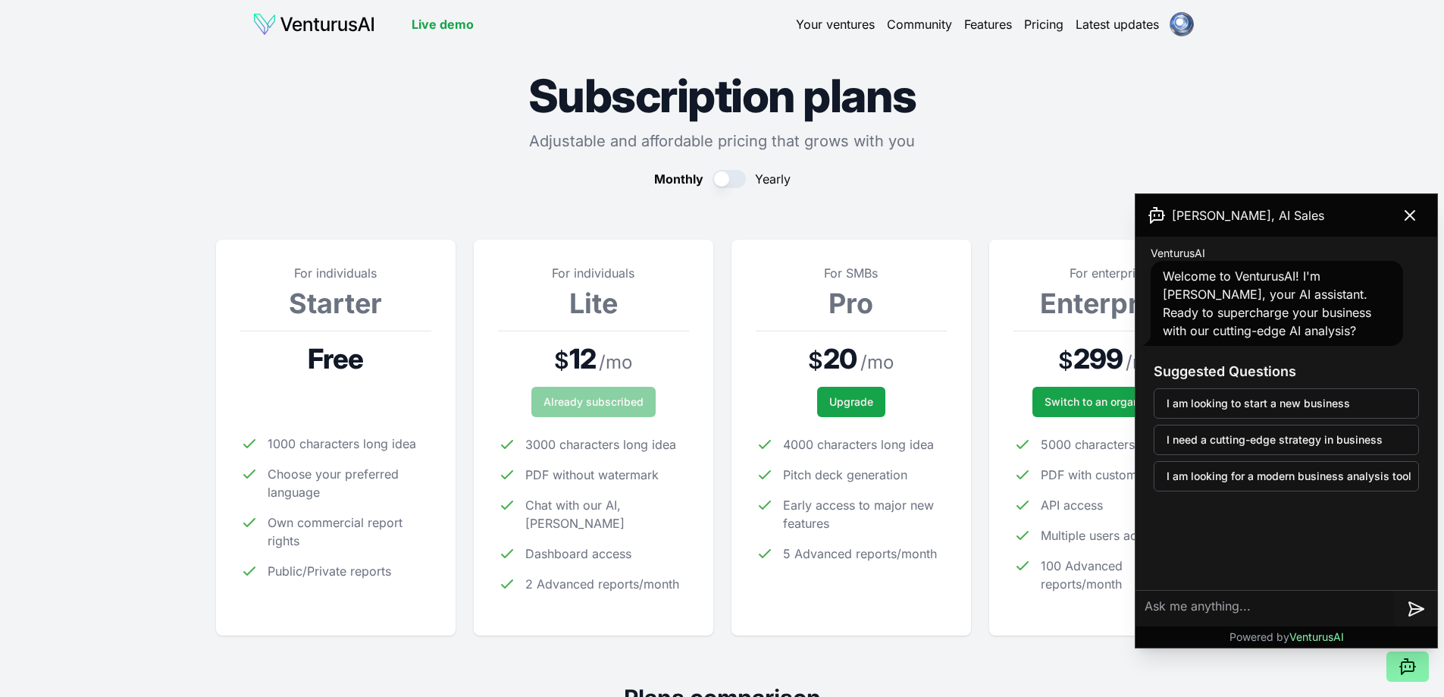
click at [1403, 219] on icon at bounding box center [1410, 215] width 18 height 18
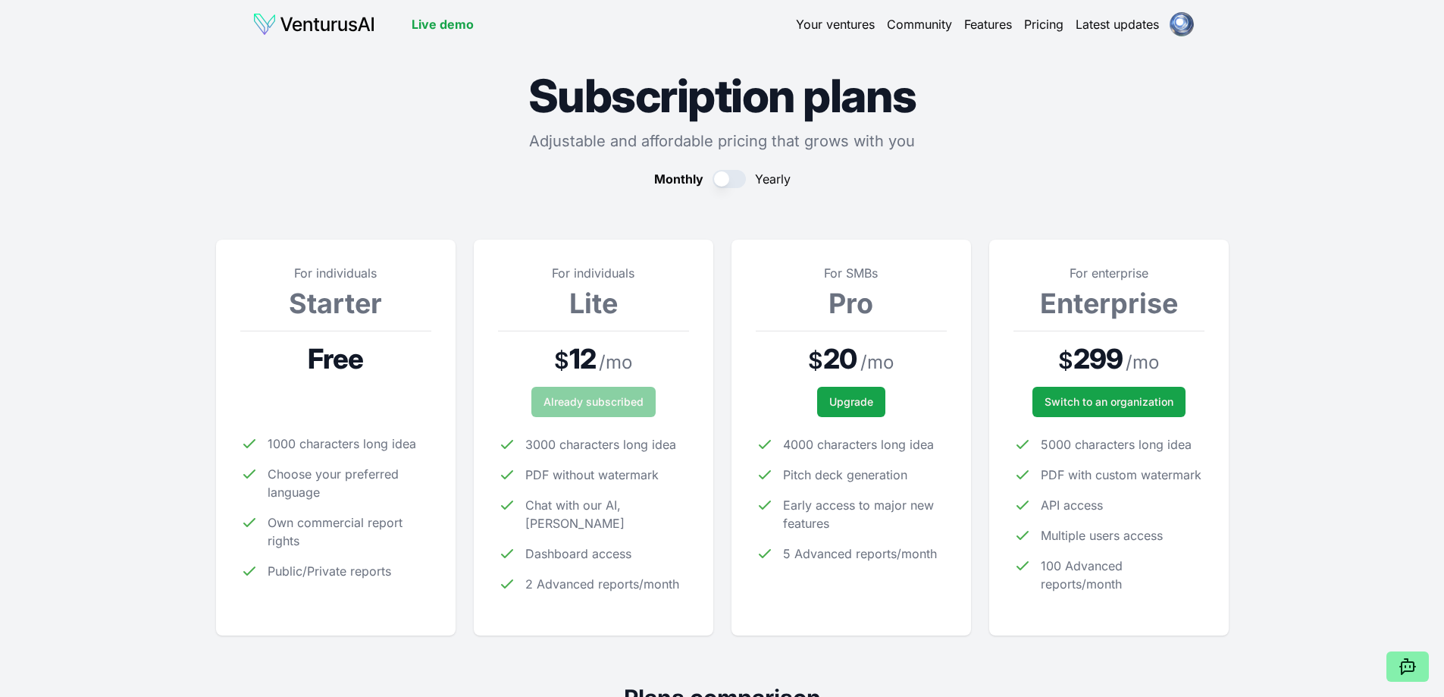
click at [1093, 29] on link "Latest updates" at bounding box center [1117, 24] width 83 height 18
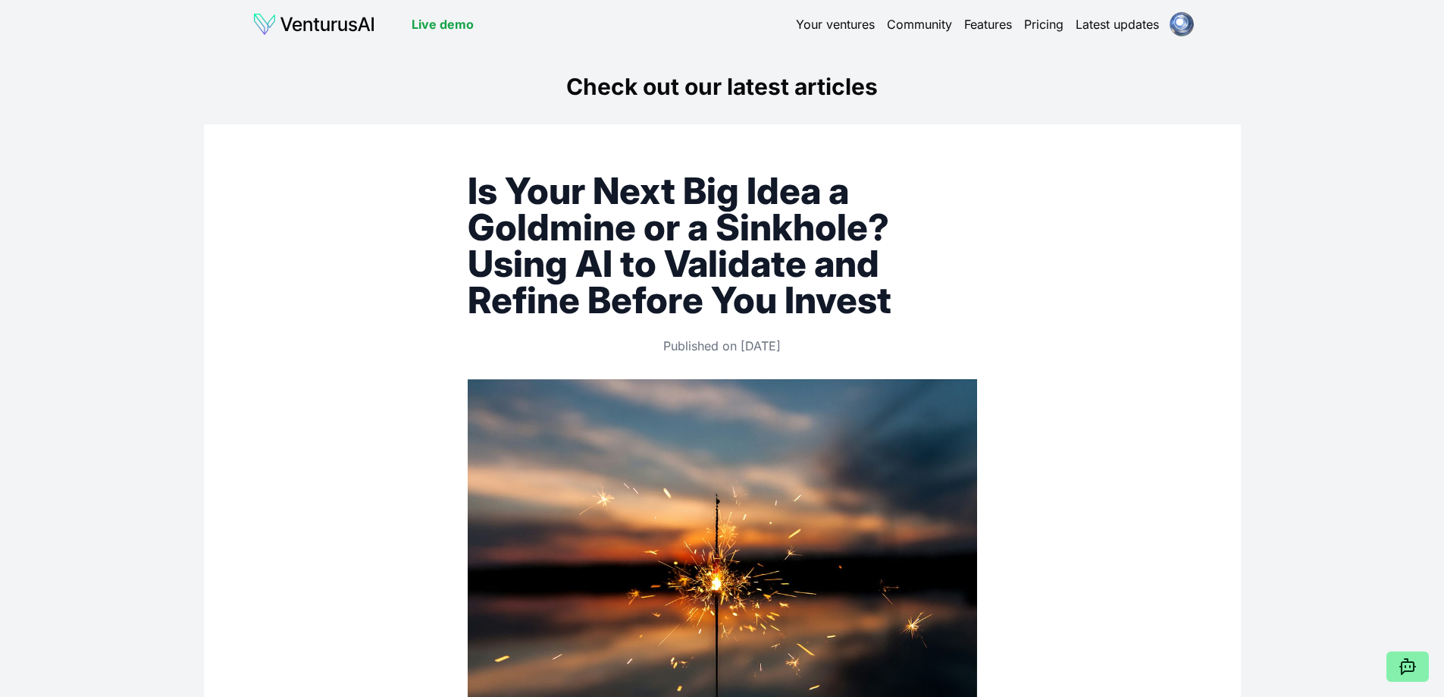
click at [810, 25] on link "Your ventures" at bounding box center [835, 24] width 79 height 18
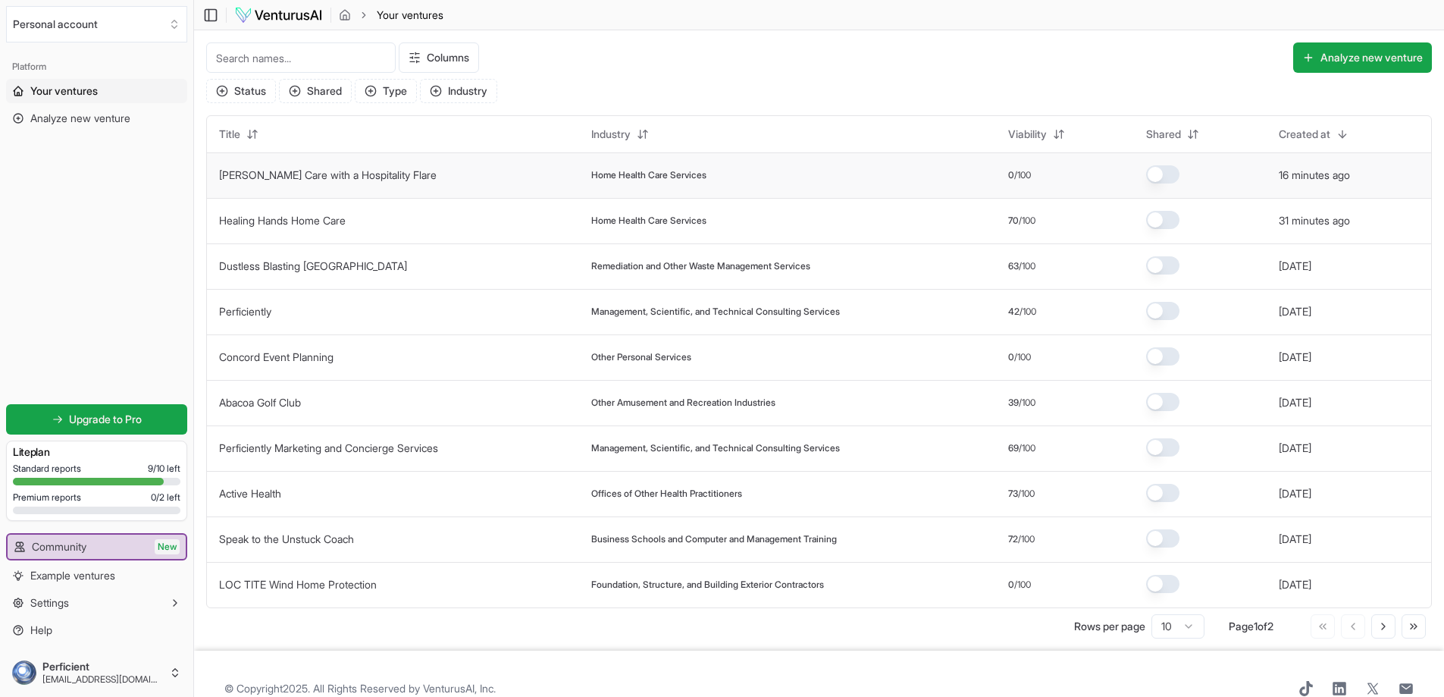
click at [462, 174] on td "[PERSON_NAME] Care with a Hospitality Flare" at bounding box center [393, 174] width 372 height 45
click at [595, 177] on td "Home Health Care Services" at bounding box center [788, 174] width 418 height 45
click at [376, 171] on link "[PERSON_NAME] Care with a Hospitality Flare" at bounding box center [328, 174] width 218 height 13
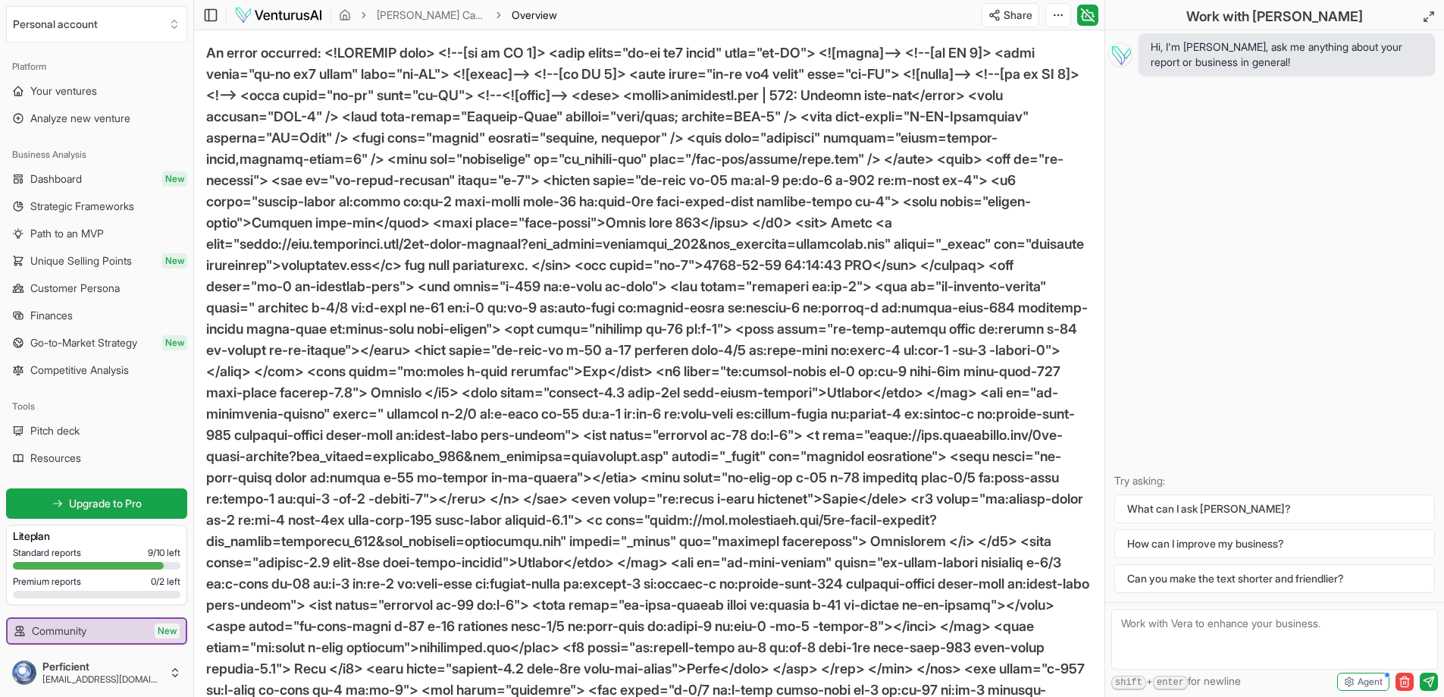
scroll to position [462, 0]
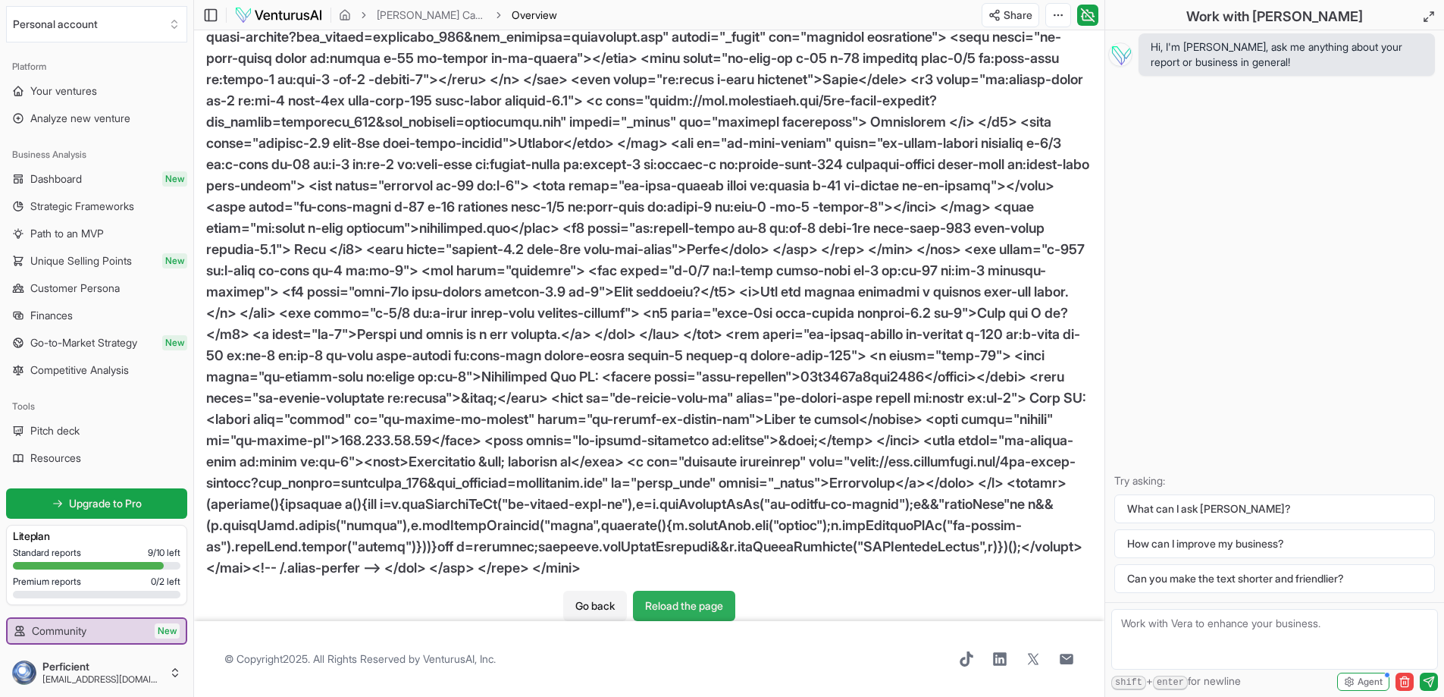
click at [676, 597] on button "Reload the page" at bounding box center [684, 606] width 102 height 30
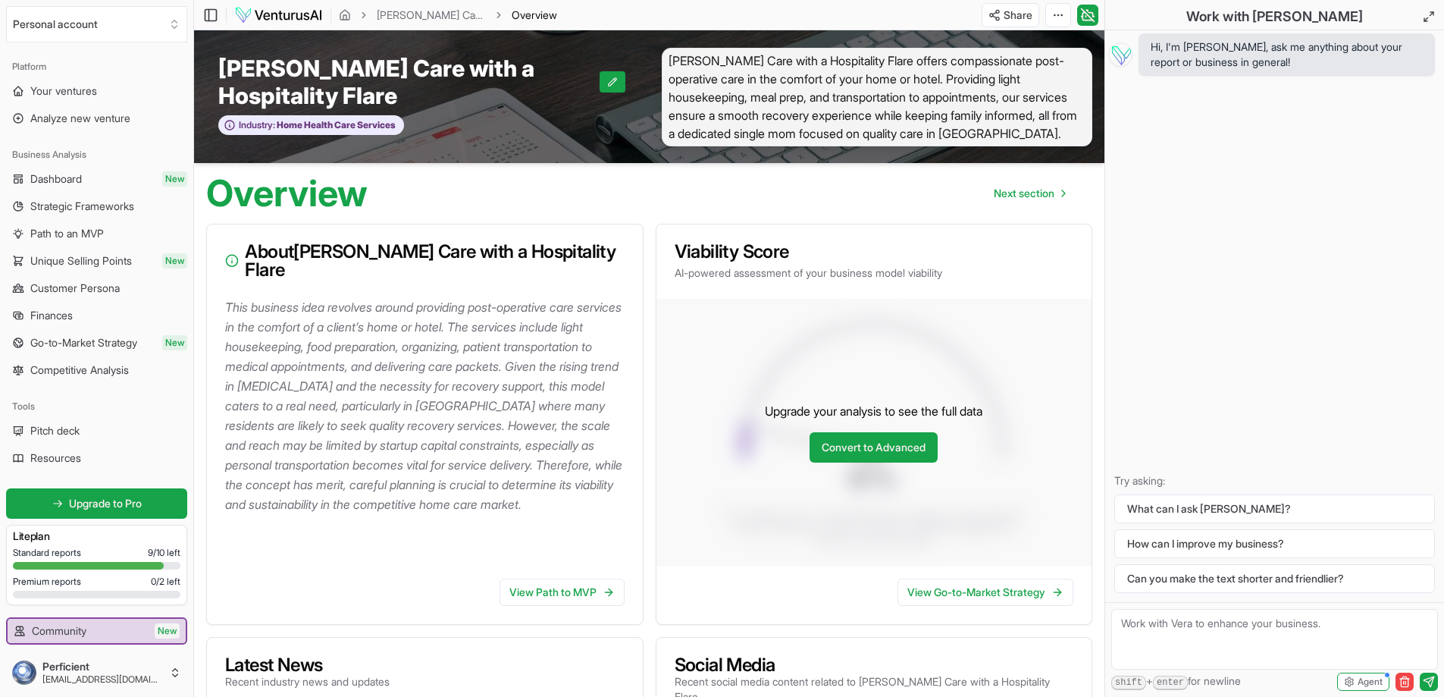
scroll to position [462, 0]
